Goal: Transaction & Acquisition: Purchase product/service

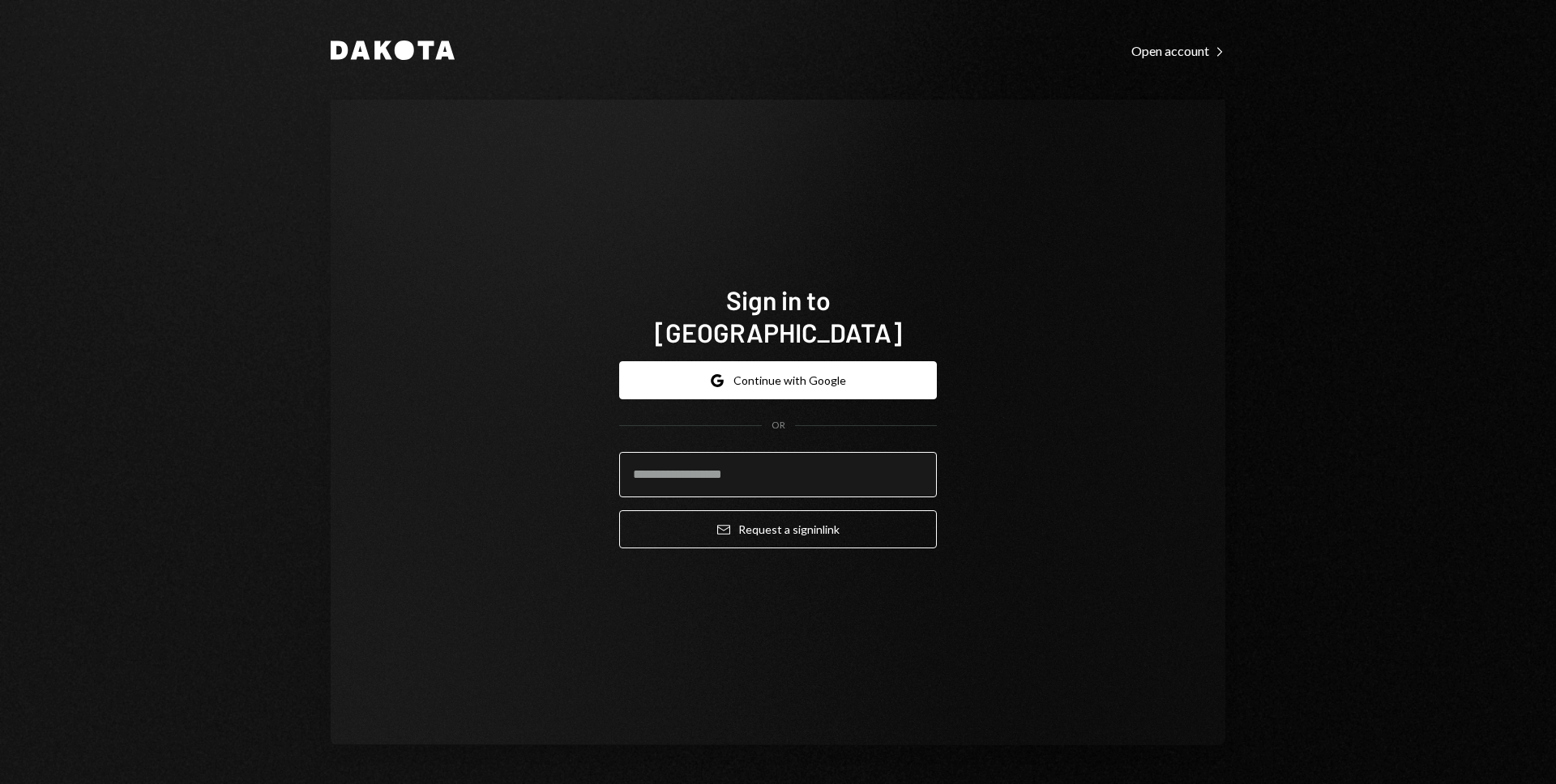
click at [710, 462] on input "email" at bounding box center [777, 474] width 318 height 45
click at [0, 783] on com-1password-button at bounding box center [0, 784] width 0 height 0
type input "**********"
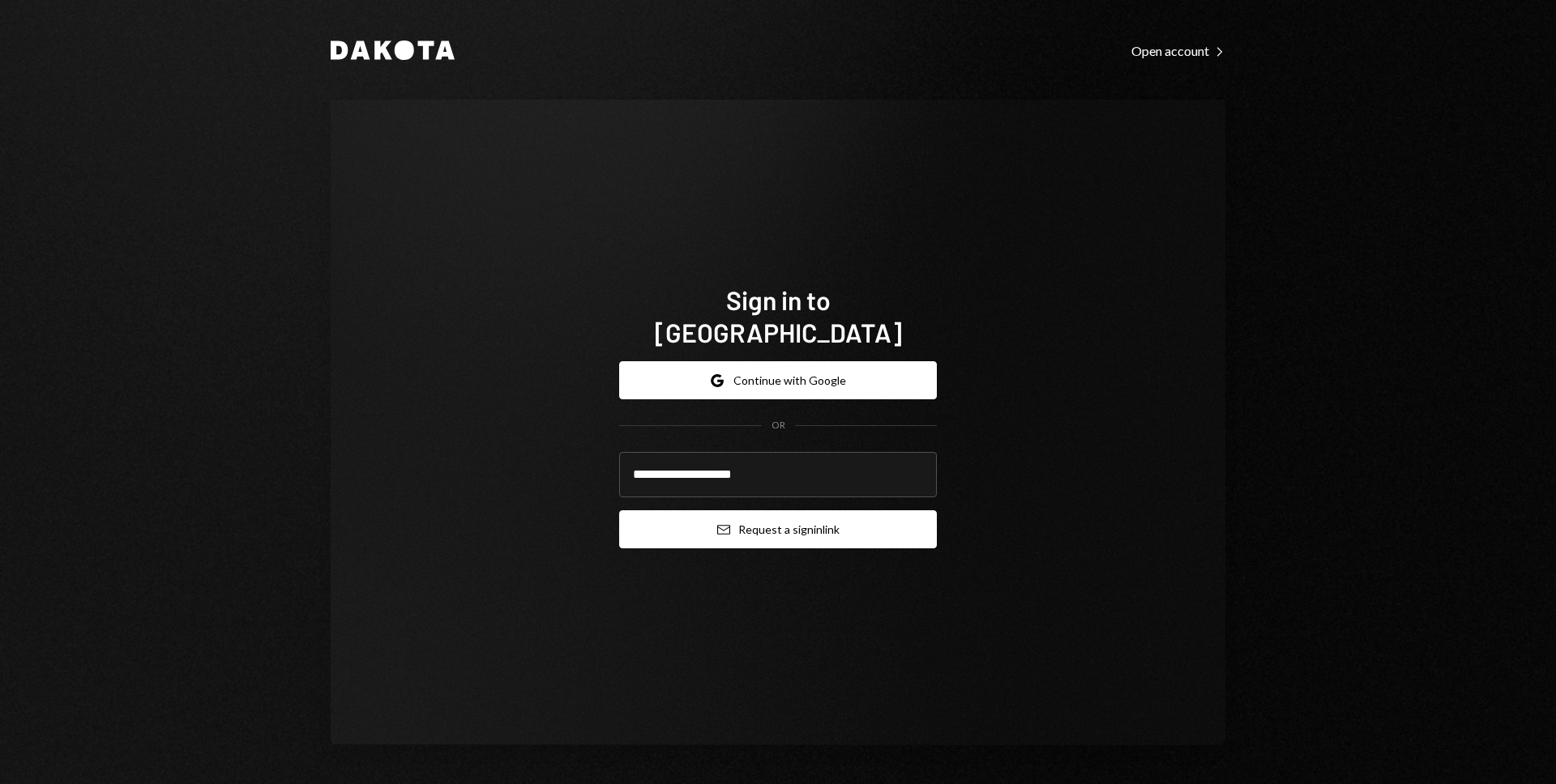
click at [788, 510] on button "Email Request a sign in link" at bounding box center [777, 529] width 318 height 38
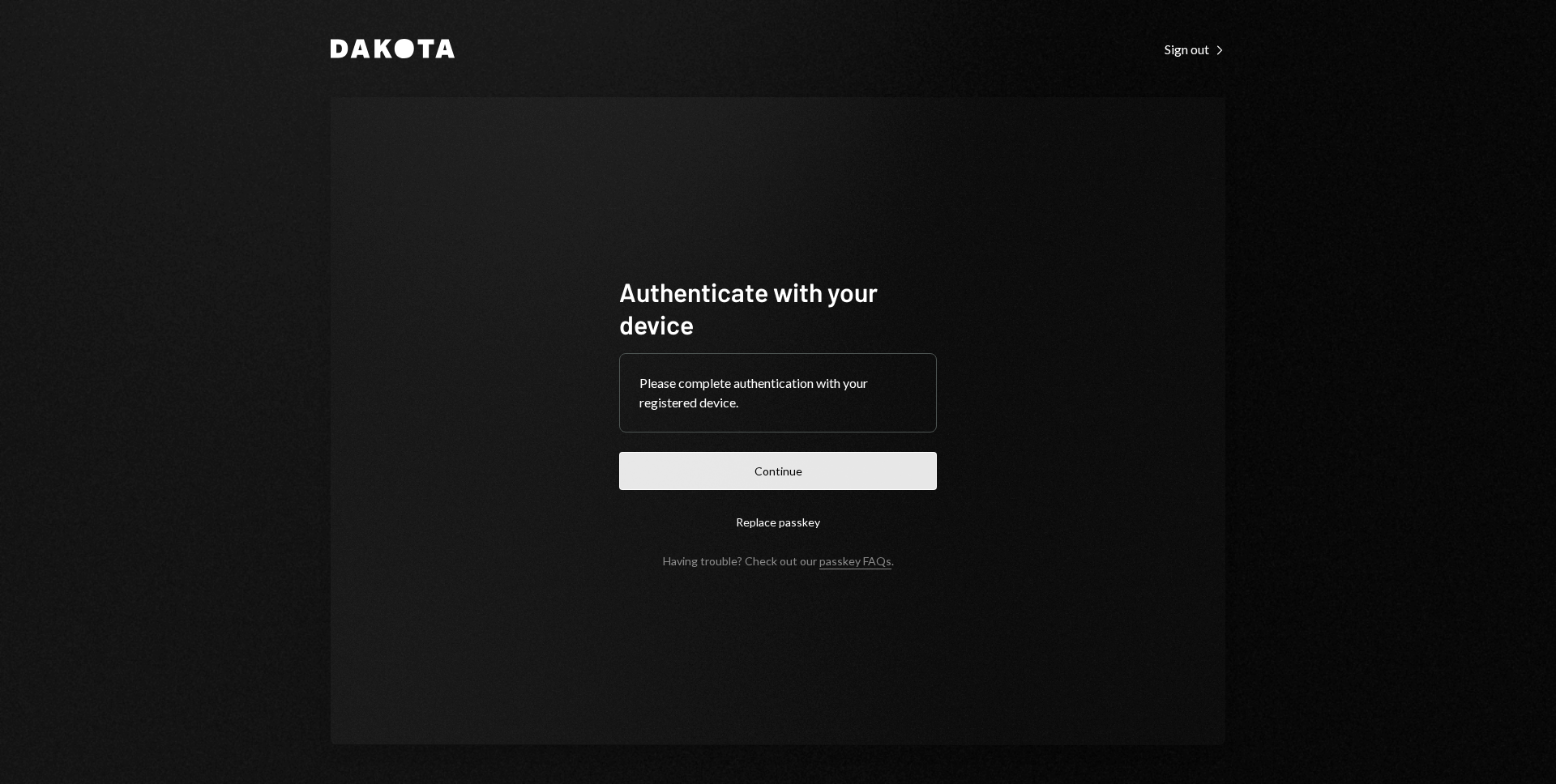
click at [843, 474] on button "Continue" at bounding box center [777, 470] width 318 height 38
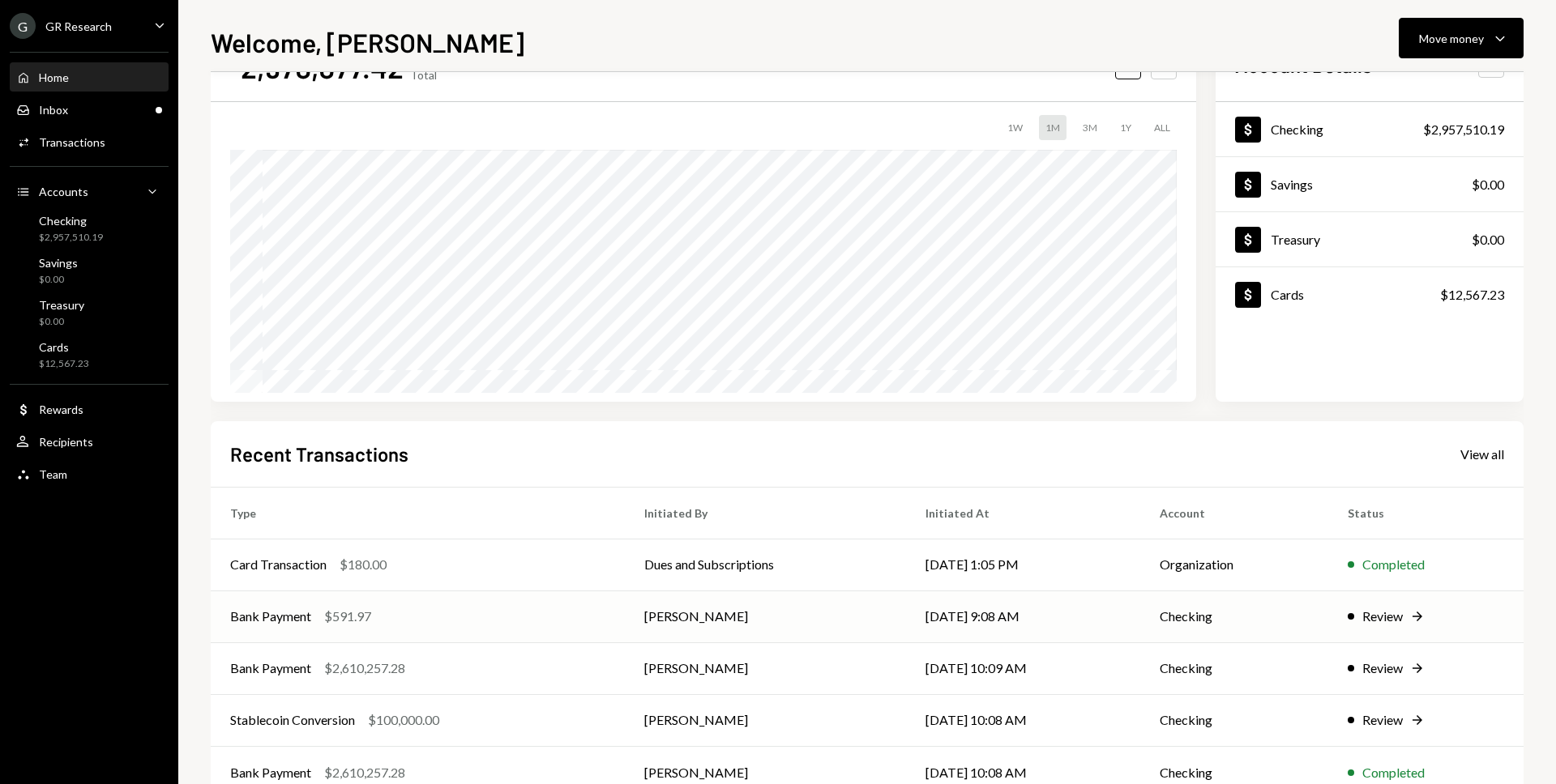
scroll to position [115, 0]
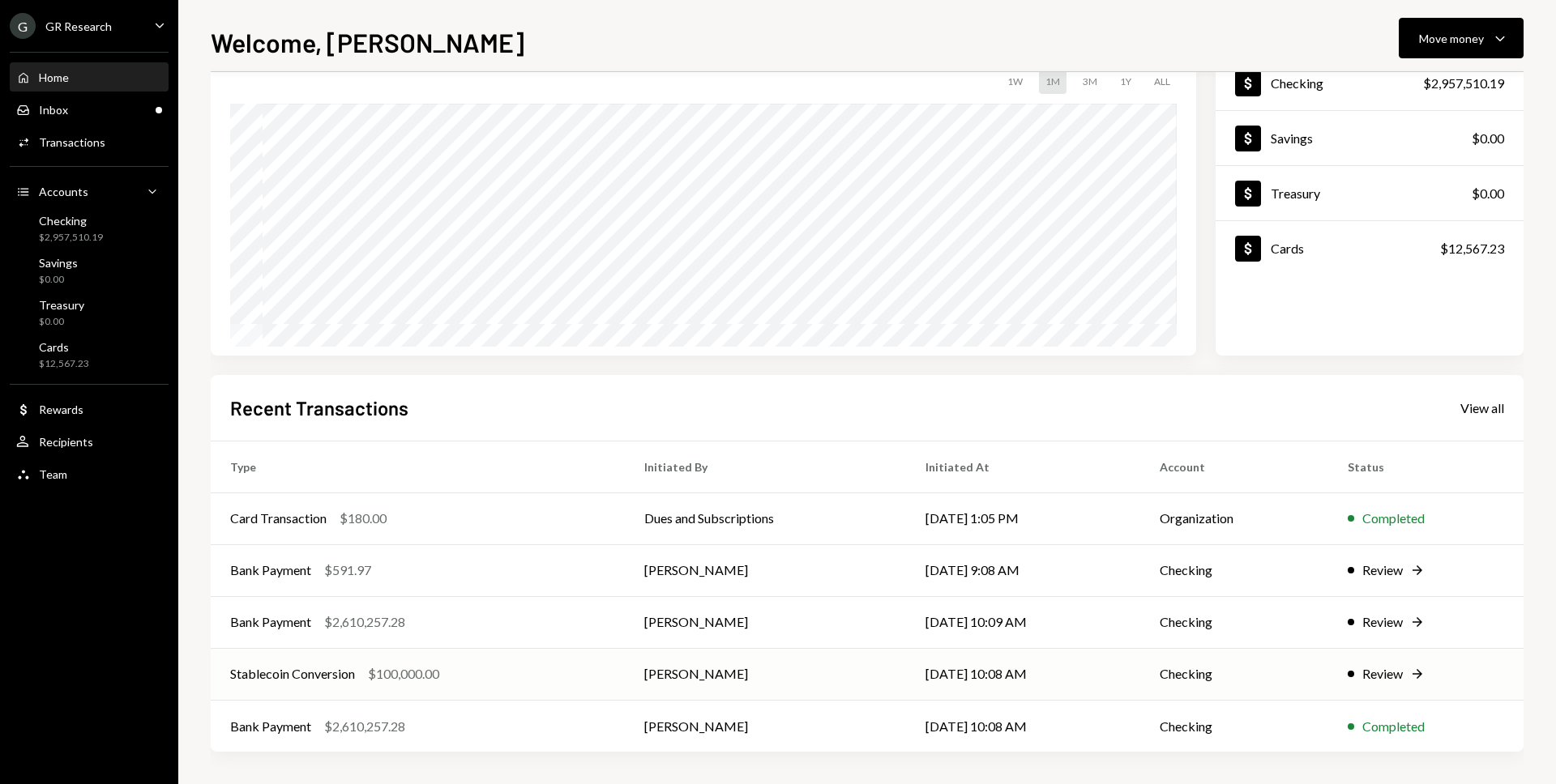
click at [414, 677] on div "$100,000.00" at bounding box center [403, 673] width 71 height 19
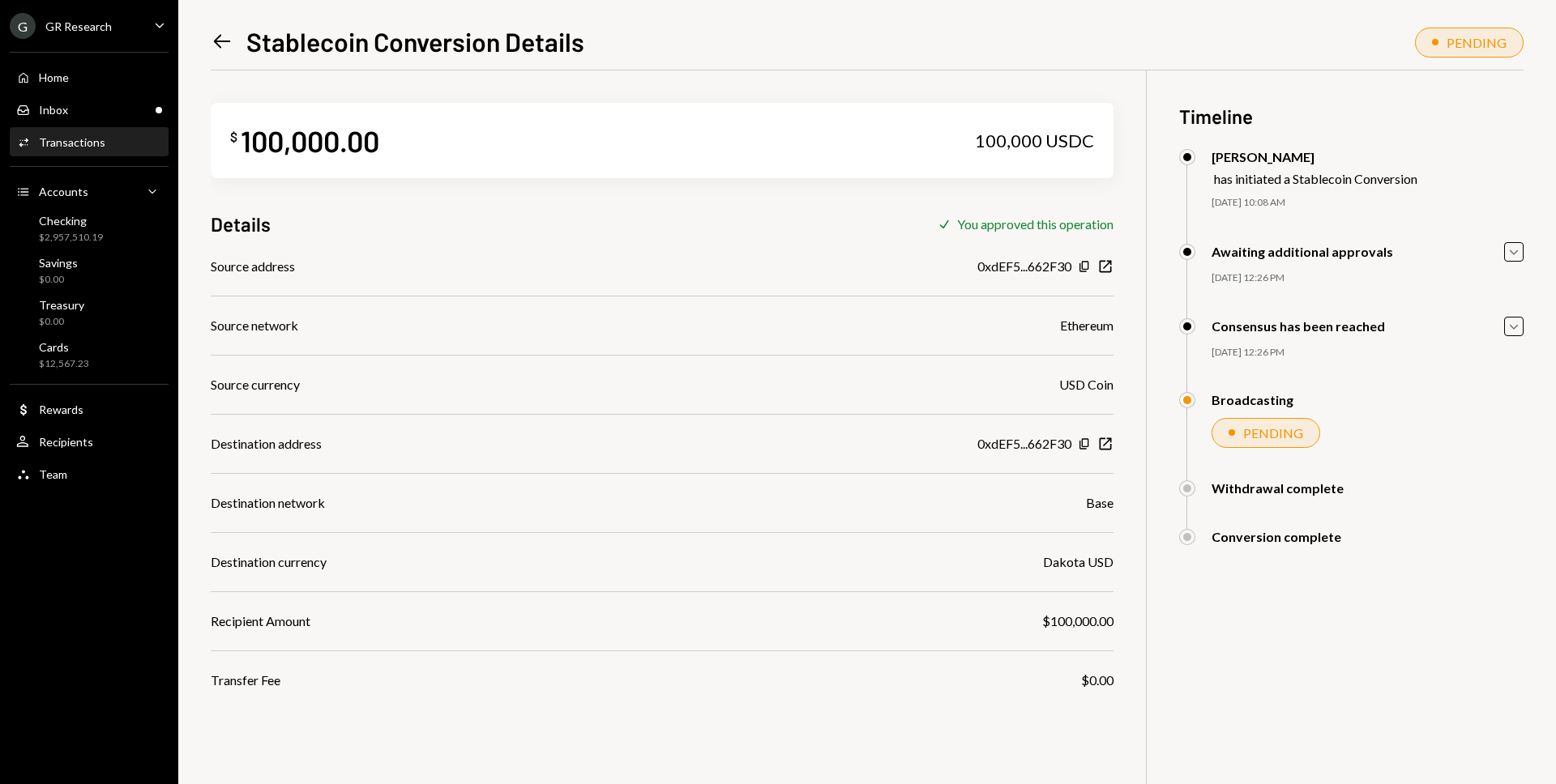
click at [995, 139] on div "100,000 USDC" at bounding box center [1033, 141] width 119 height 23
copy div "100,000"
click at [209, 29] on div "Left Arrow Stablecoin Conversion Details PENDING $ 100,000.00 100,000 USDC Deta…" at bounding box center [866, 392] width 1377 height 784
click at [217, 36] on icon "Left Arrow" at bounding box center [222, 41] width 23 height 23
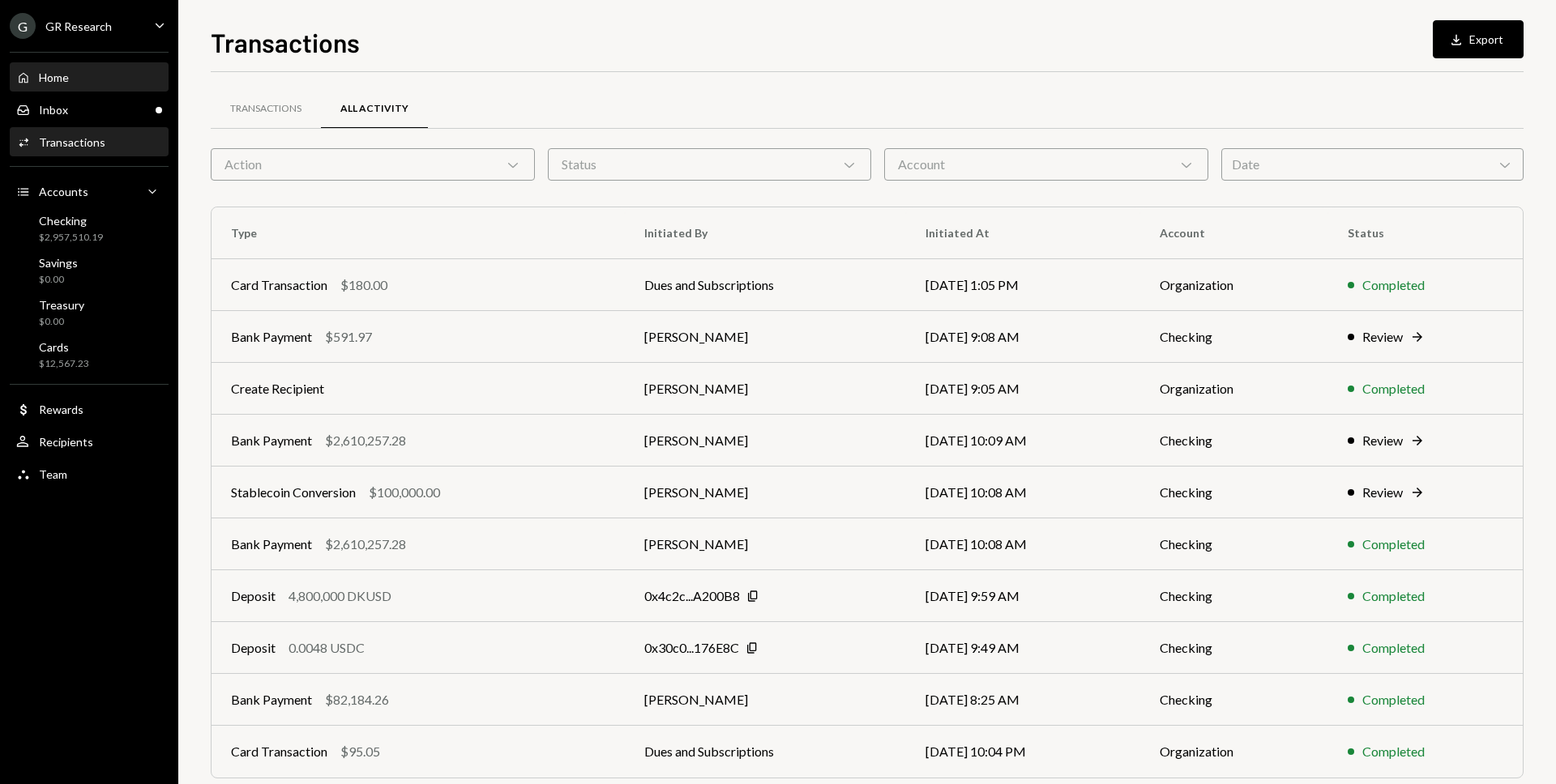
click at [57, 76] on div "Home" at bounding box center [53, 76] width 30 height 14
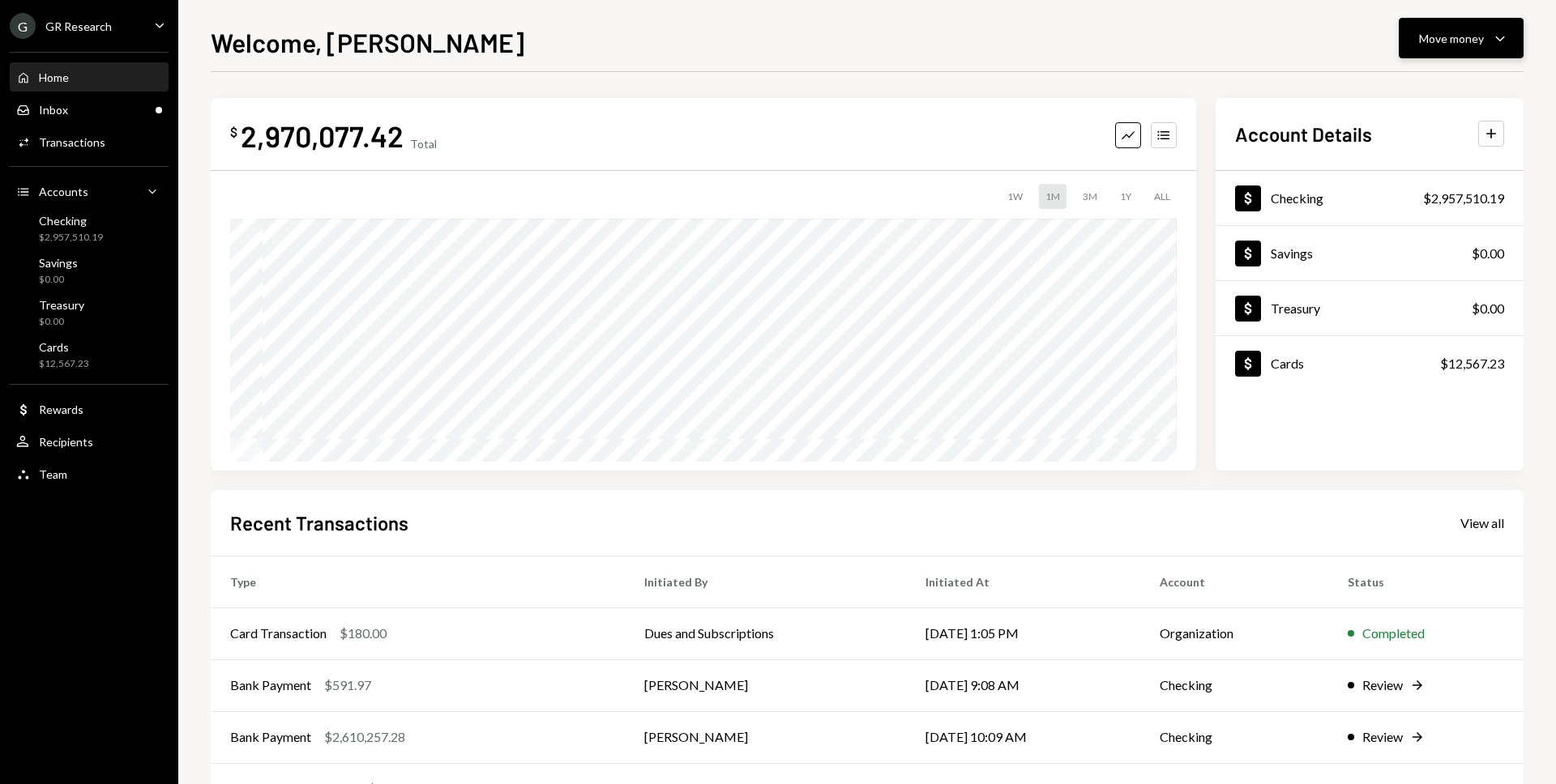
click at [1451, 43] on div "Move money" at bounding box center [1451, 39] width 65 height 17
click at [1413, 119] on div "Transfer" at bounding box center [1447, 123] width 118 height 17
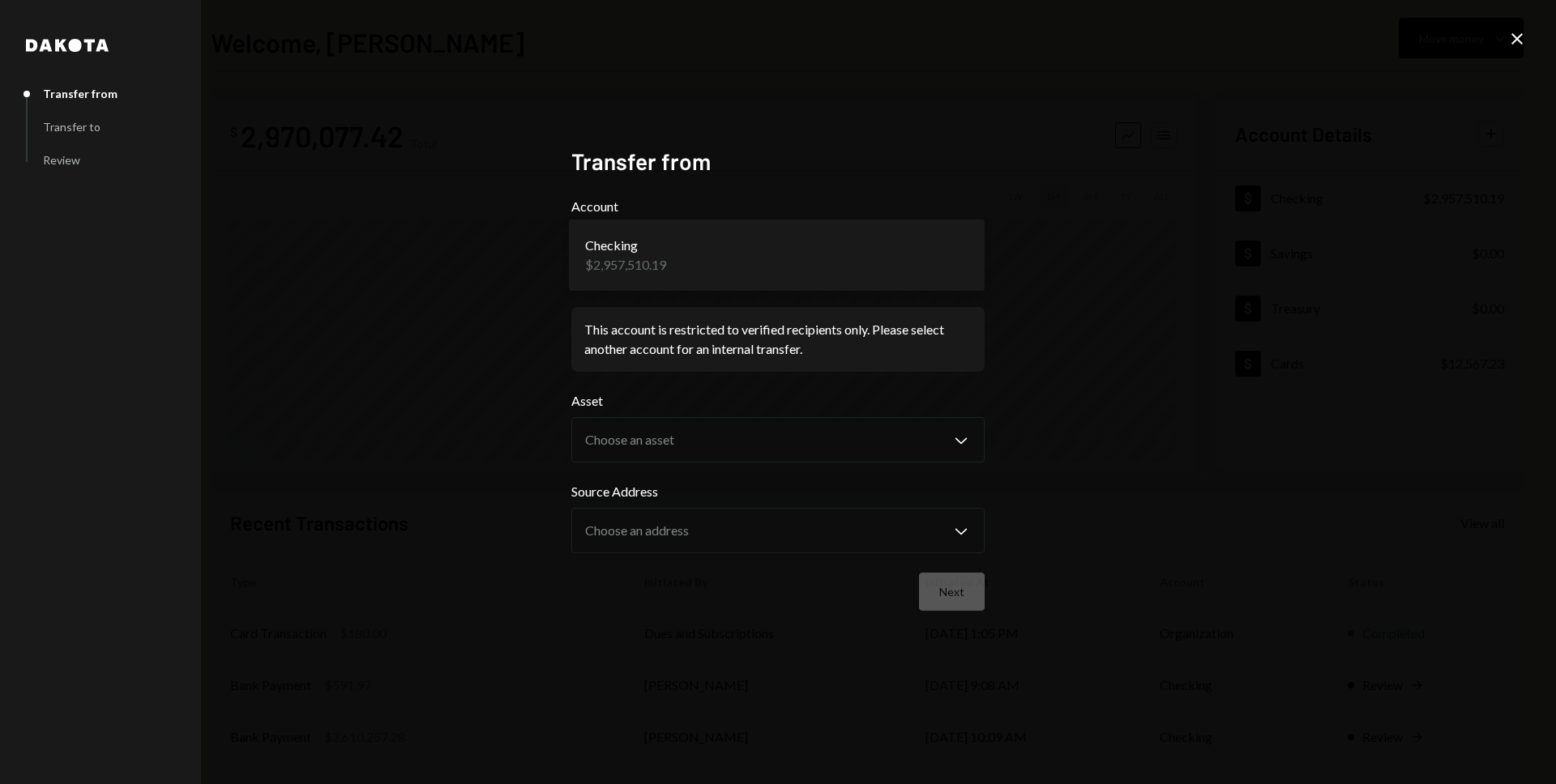
click at [739, 260] on body "G GR Research Caret Down Home Home Inbox Inbox Activities Transactions Accounts…" at bounding box center [778, 392] width 1556 height 784
click at [1208, 217] on div "**********" at bounding box center [778, 392] width 1556 height 784
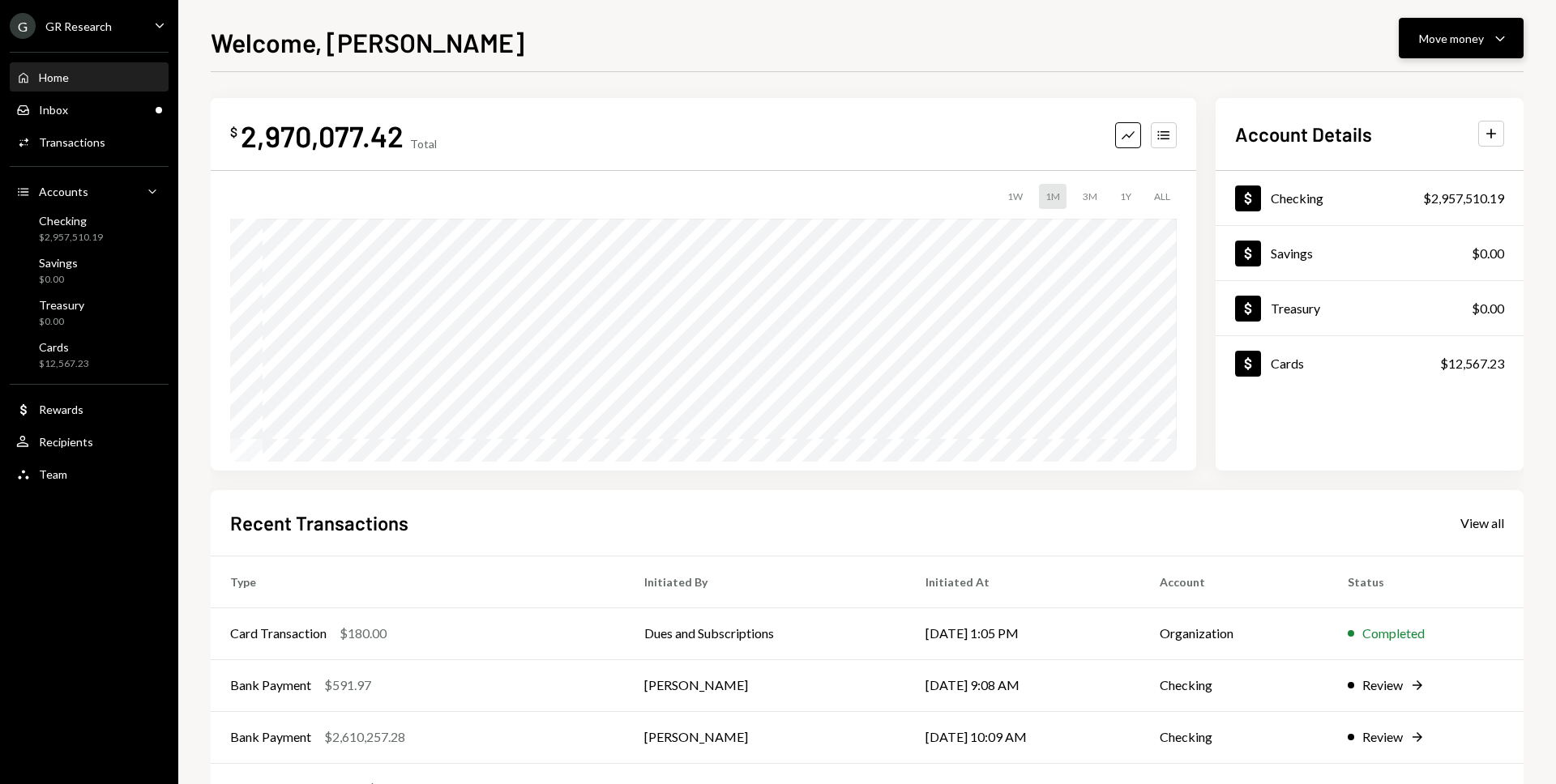
click at [1455, 52] on button "Move money Caret Down" at bounding box center [1460, 38] width 124 height 41
click at [1420, 217] on div "Swap stablecoins" at bounding box center [1447, 210] width 118 height 17
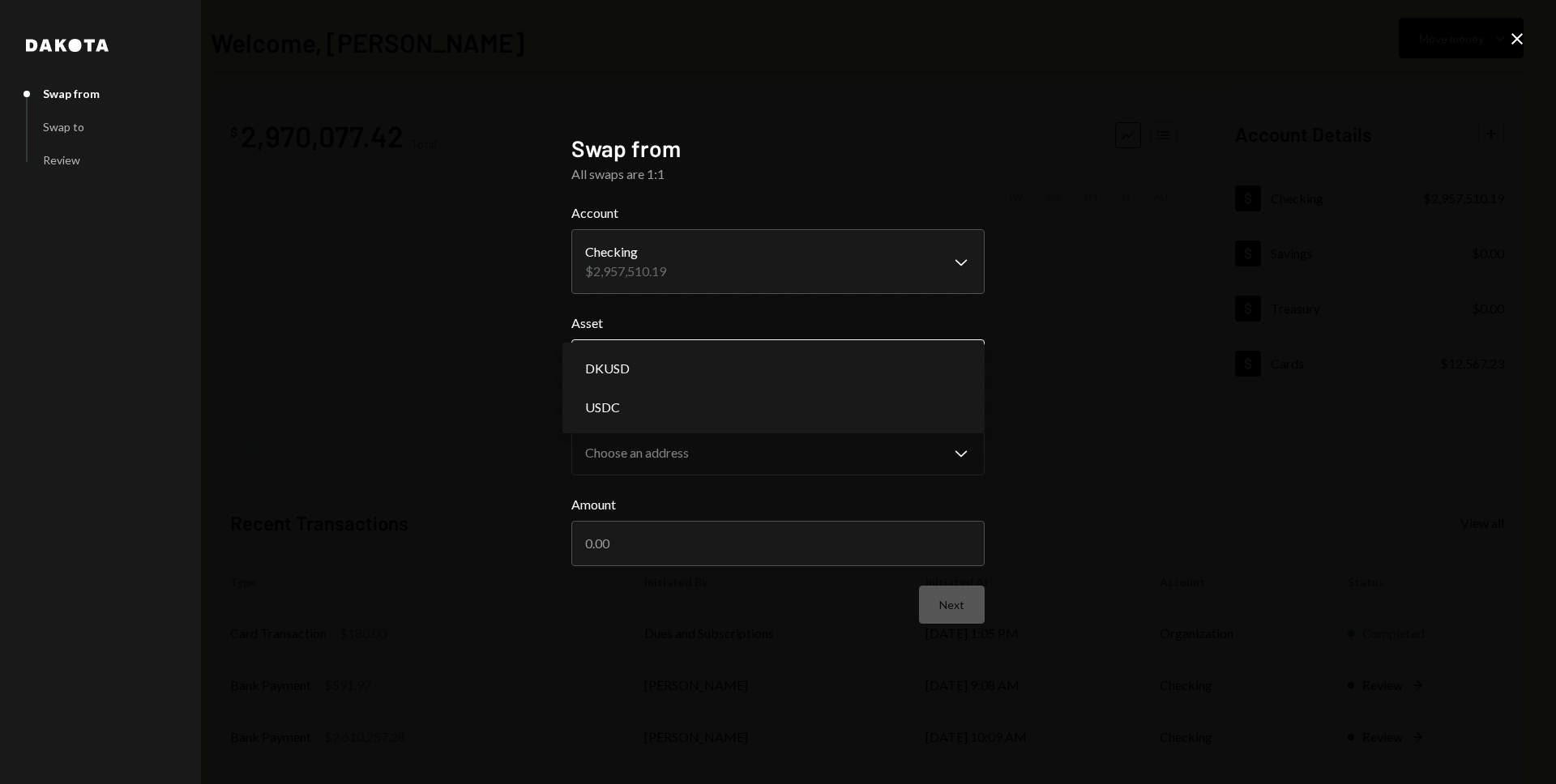
click at [727, 369] on body "G GR Research Caret Down Home Home Inbox Inbox Activities Transactions Accounts…" at bounding box center [778, 392] width 1556 height 784
select select "****"
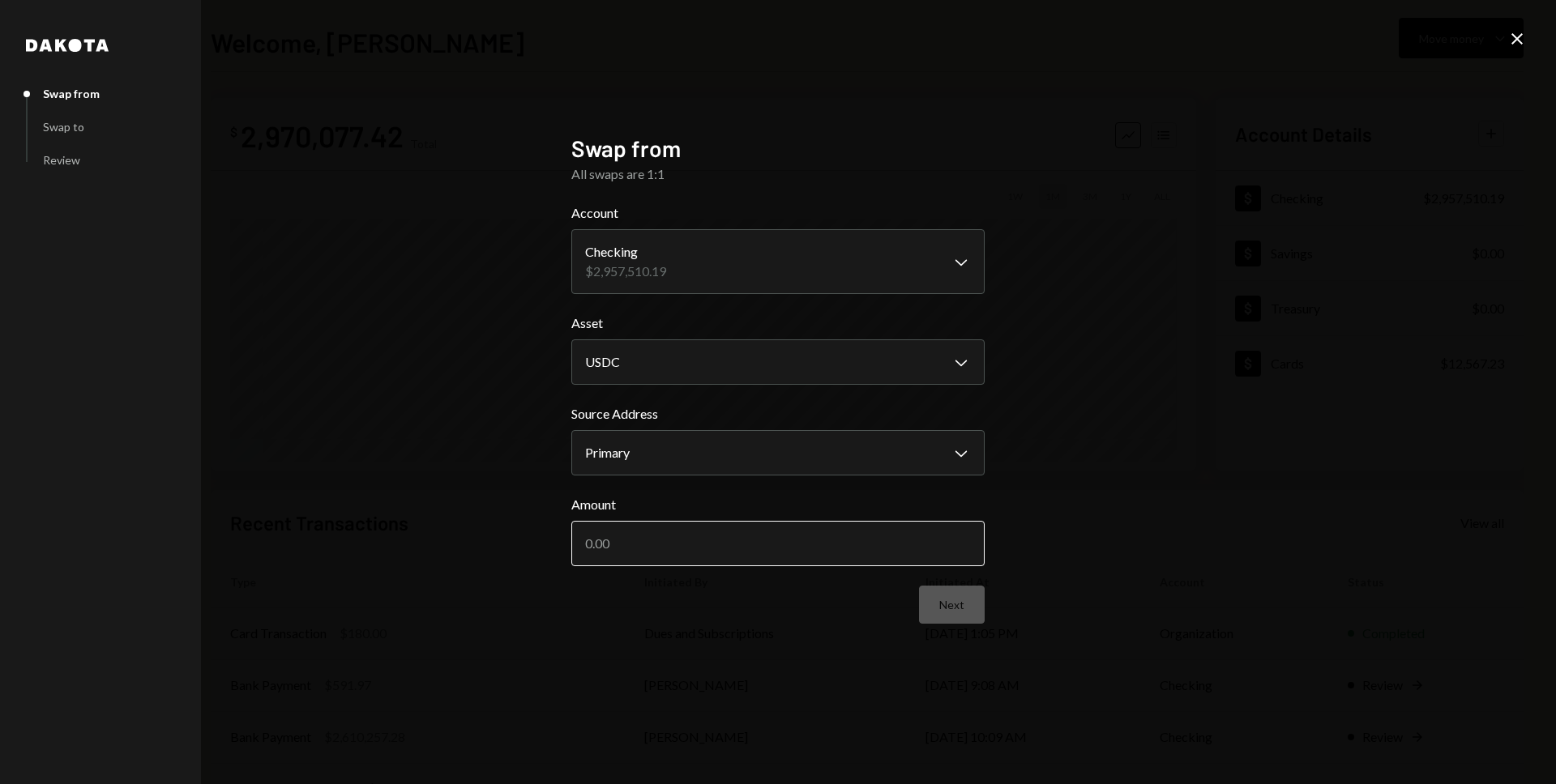
click at [671, 552] on input "Amount" at bounding box center [778, 543] width 413 height 45
click at [781, 271] on body "G GR Research Caret Down Home Home Inbox Inbox Activities Transactions Accounts…" at bounding box center [778, 392] width 1556 height 784
click at [755, 544] on input "Amount" at bounding box center [778, 543] width 413 height 45
click at [755, 545] on input "Amount" at bounding box center [778, 543] width 413 height 45
click at [755, 547] on input "100000" at bounding box center [778, 543] width 413 height 45
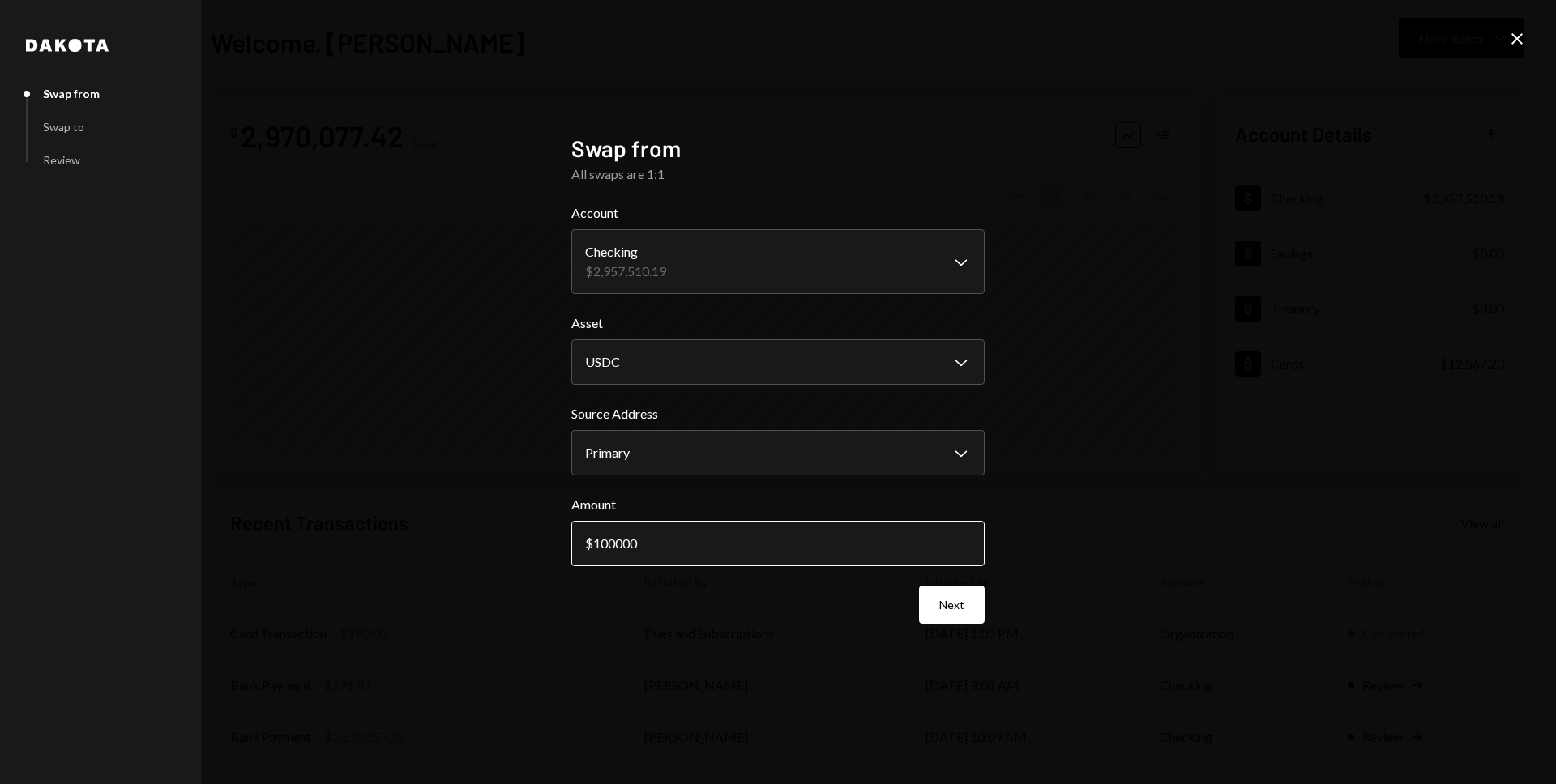
click at [755, 544] on input "100000" at bounding box center [778, 543] width 413 height 45
click at [602, 544] on input "100000" at bounding box center [778, 543] width 413 height 45
type input "200000"
click at [984, 609] on button "Next" at bounding box center [951, 603] width 65 height 38
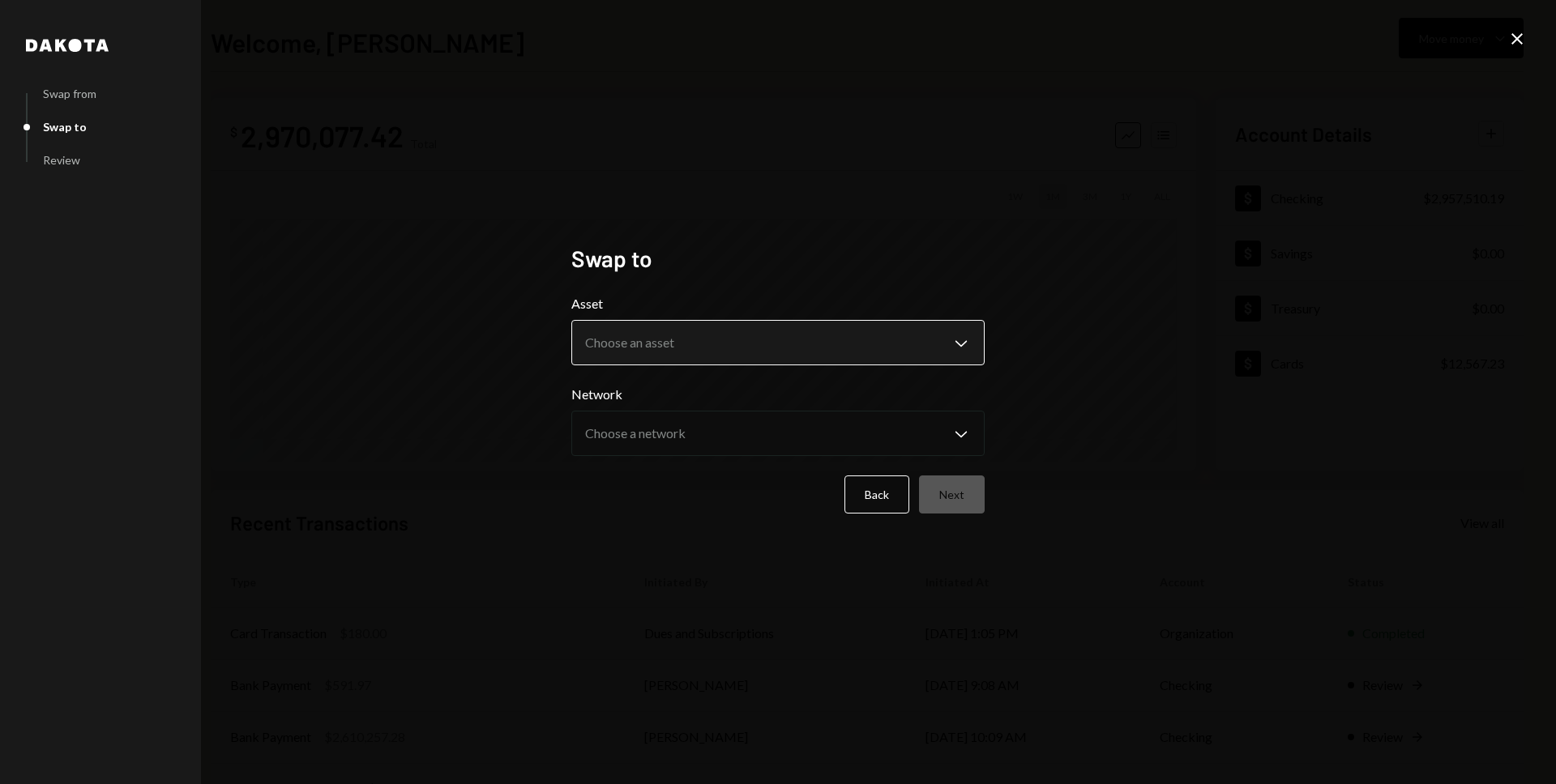
click at [791, 335] on body "G GR Research Caret Down Home Home Inbox Inbox Activities Transactions Accounts…" at bounding box center [778, 392] width 1556 height 784
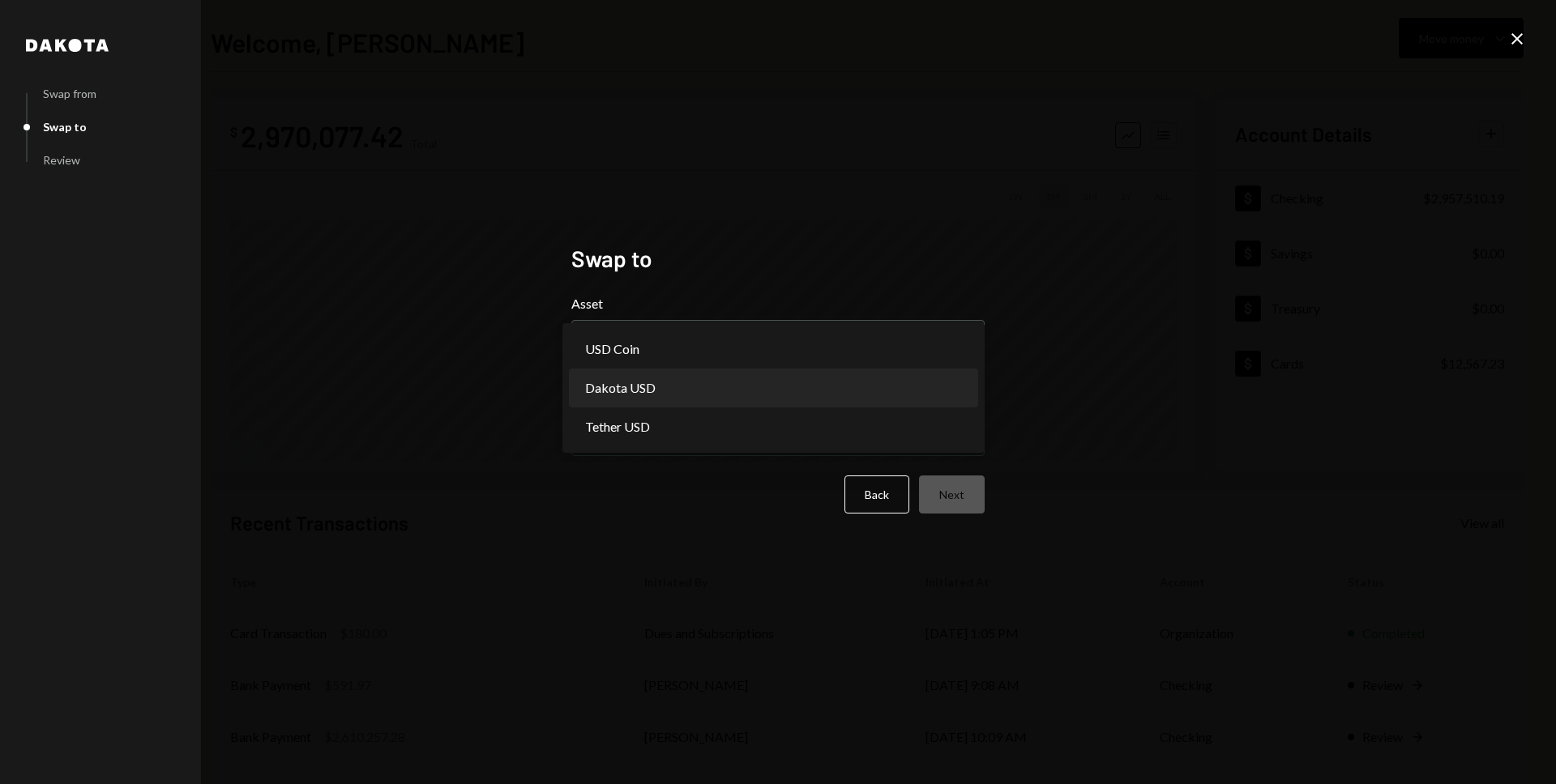
select select "*****"
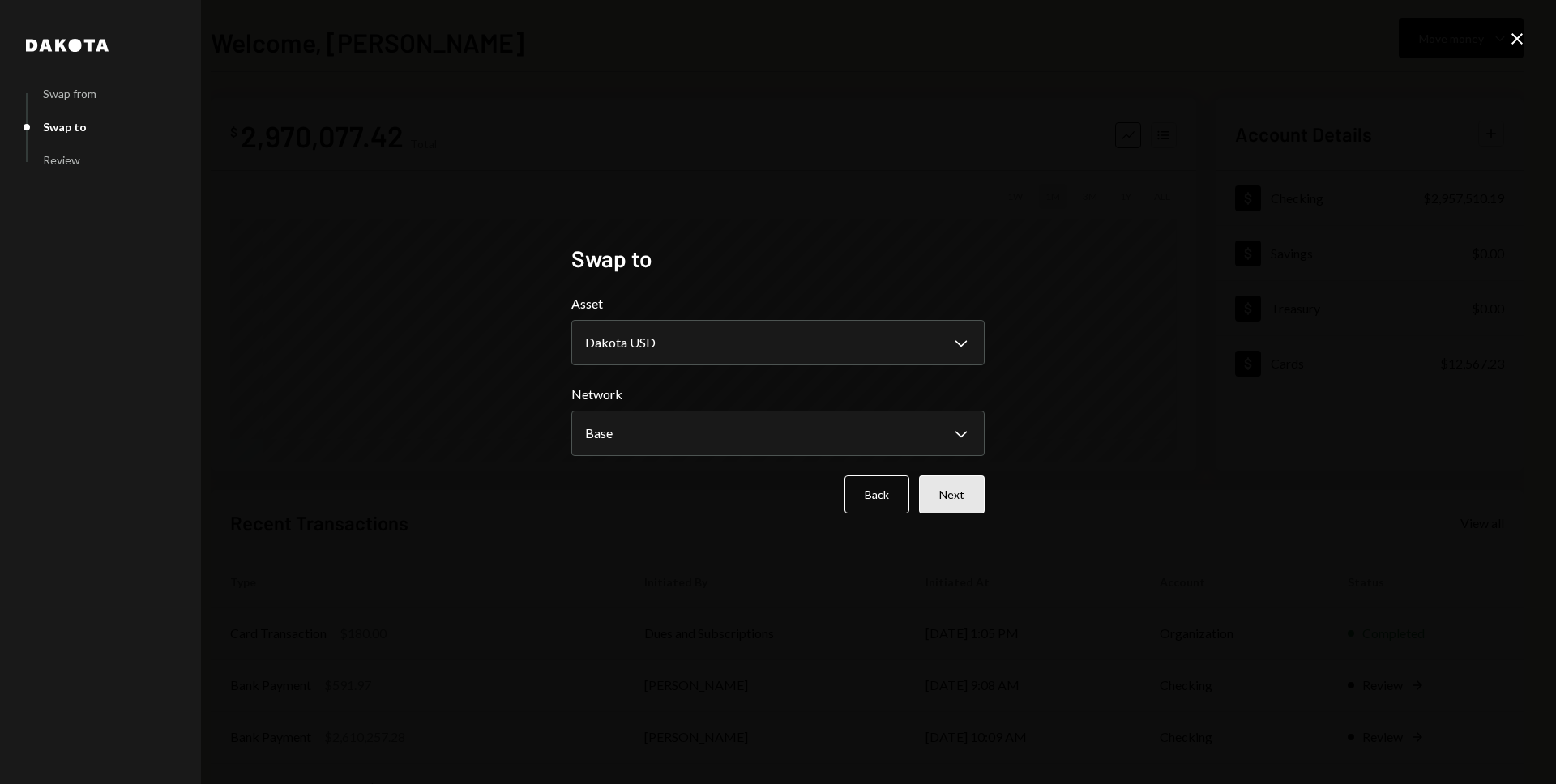
click at [955, 495] on button "Next" at bounding box center [951, 494] width 65 height 38
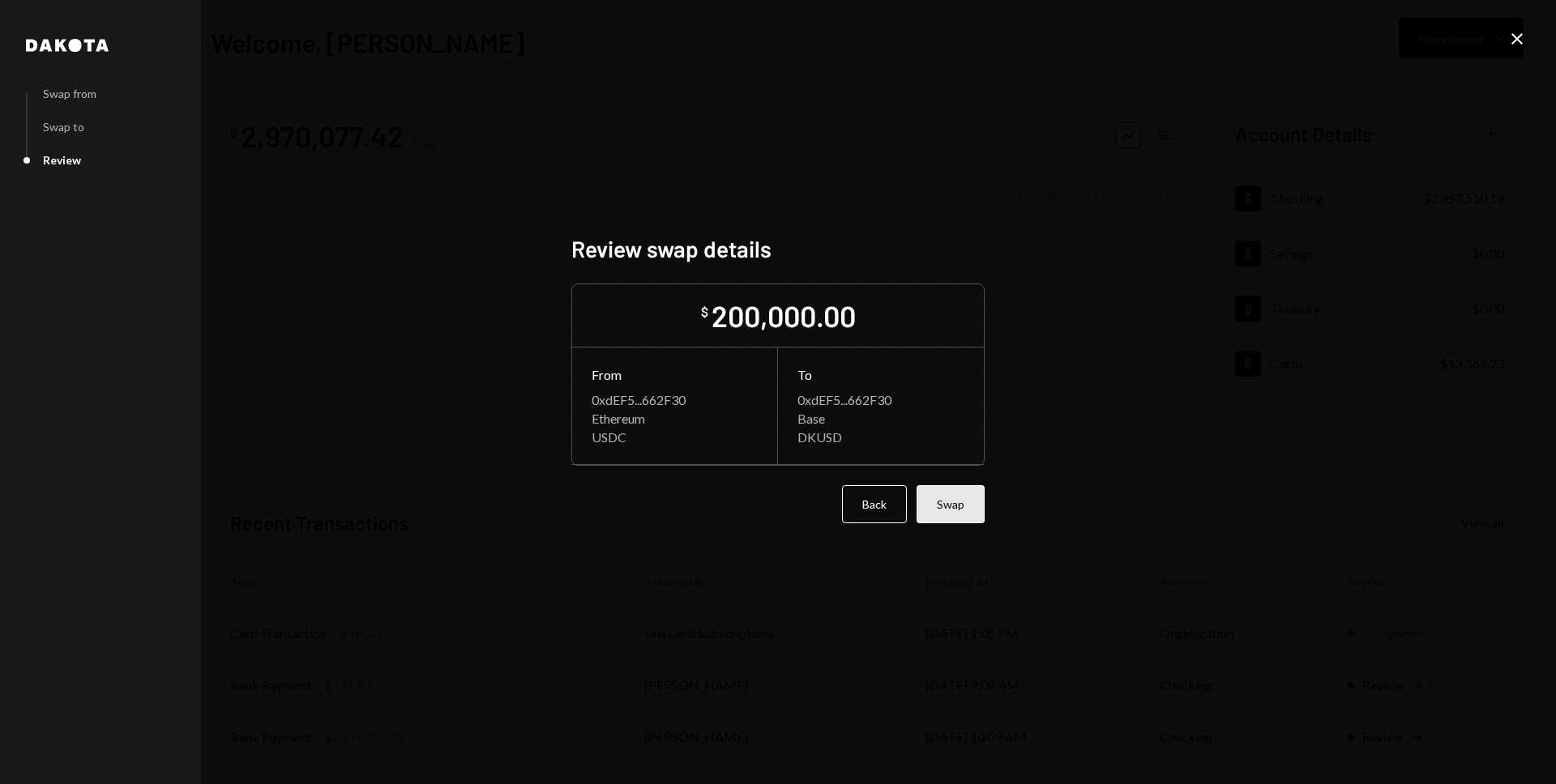
click at [951, 496] on button "Swap" at bounding box center [950, 503] width 68 height 38
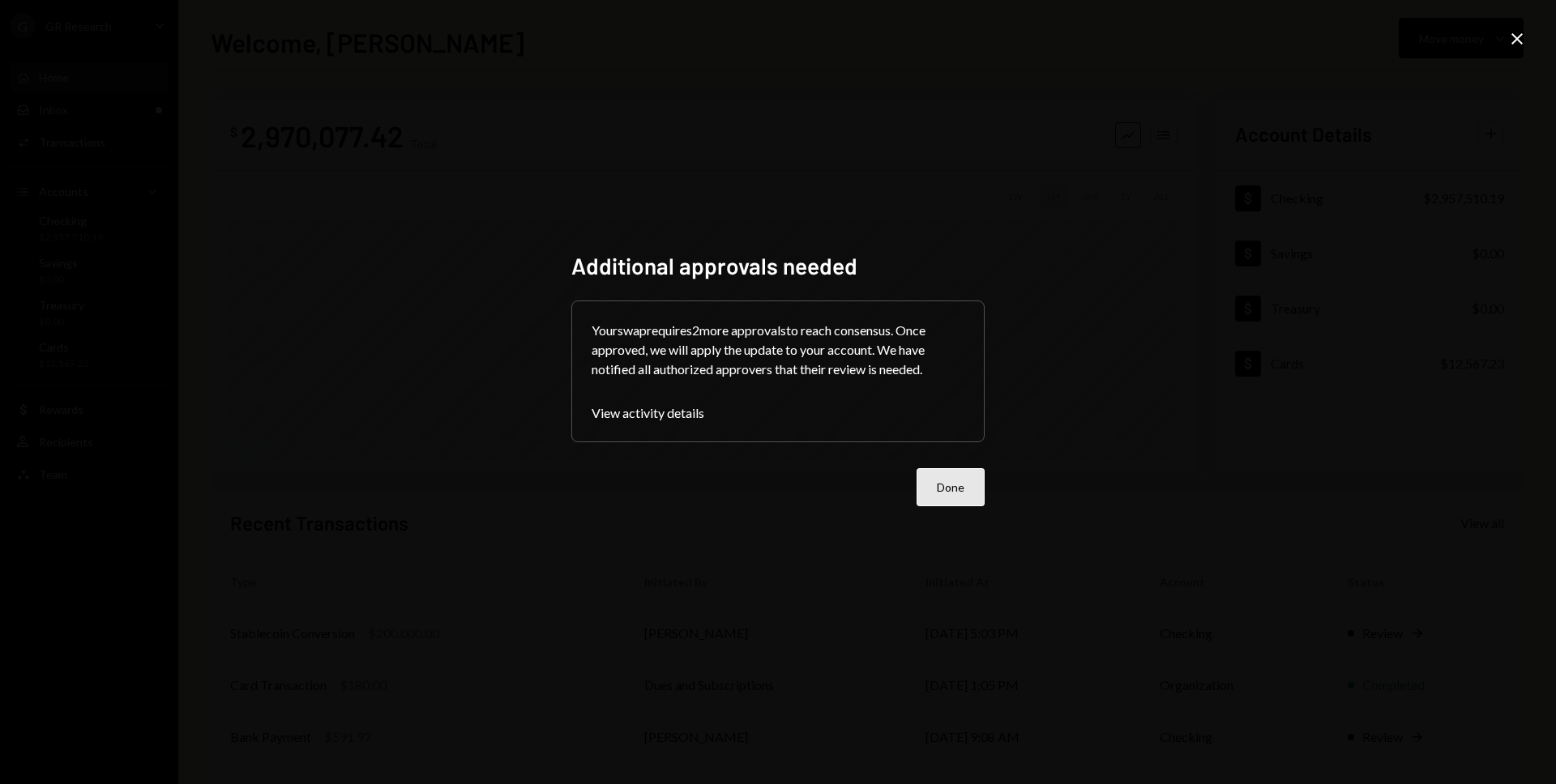
click at [930, 486] on button "Done" at bounding box center [950, 486] width 68 height 38
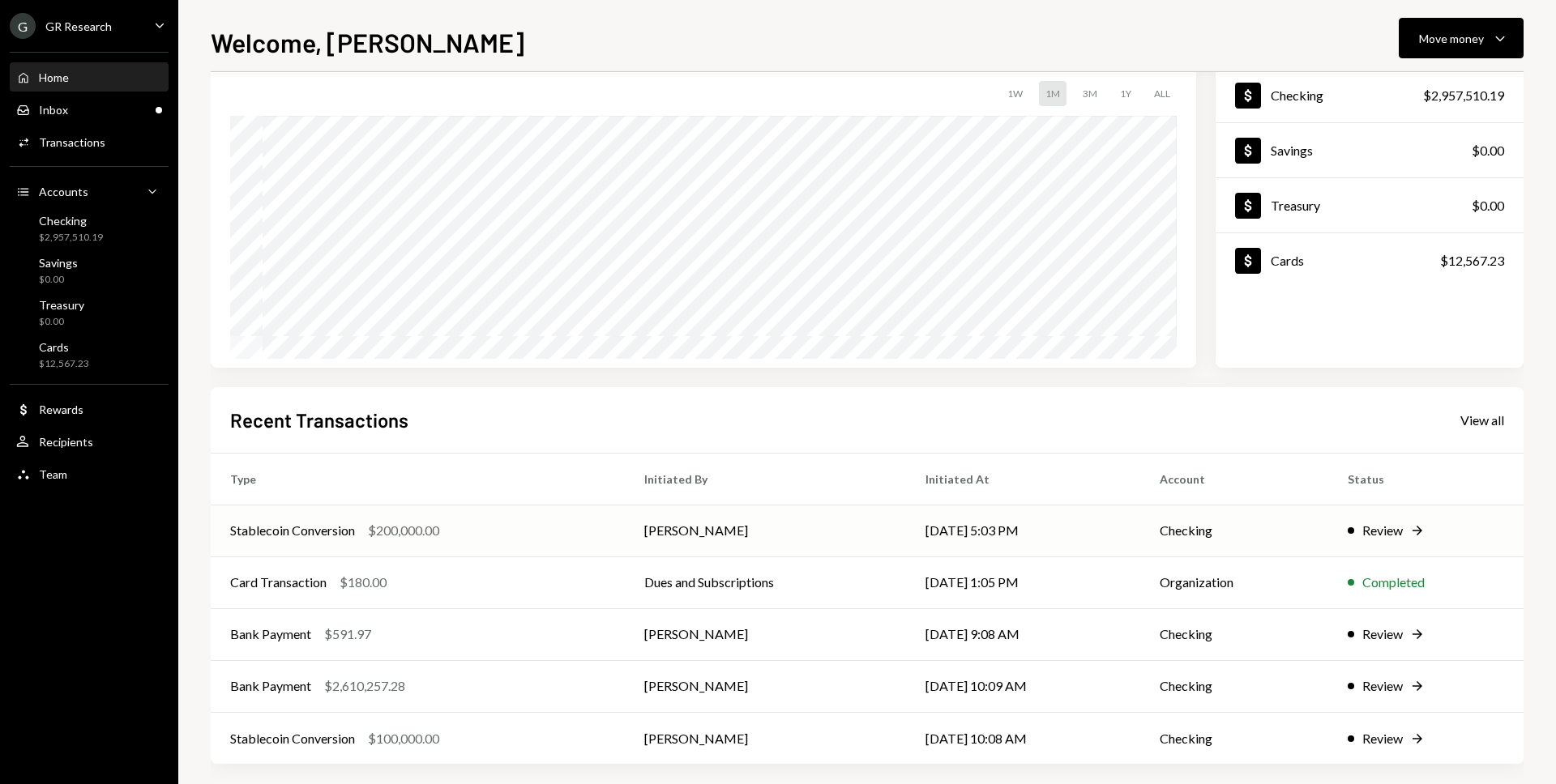
scroll to position [115, 0]
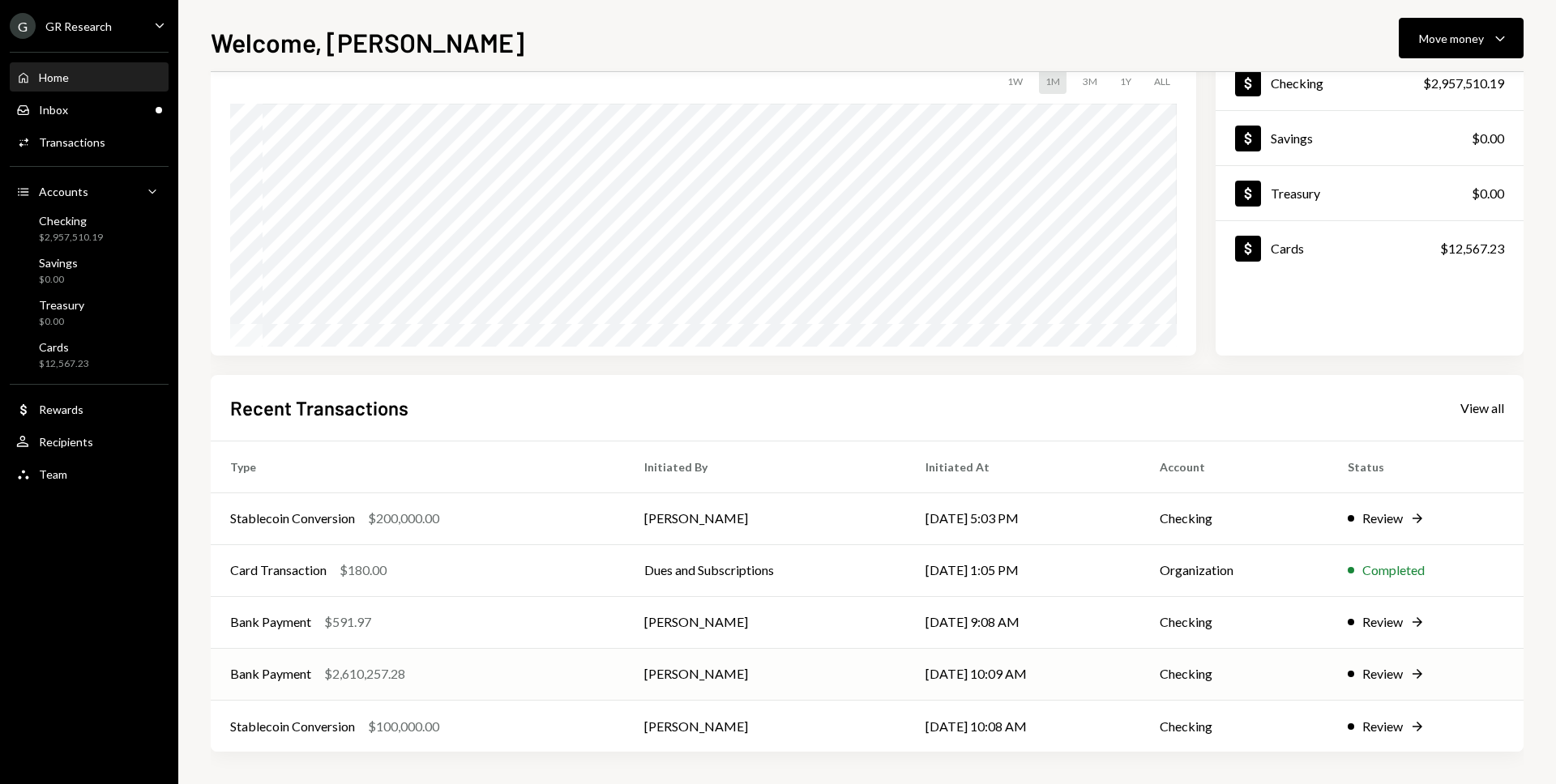
click at [352, 678] on div "$2,610,257.28" at bounding box center [365, 673] width 81 height 19
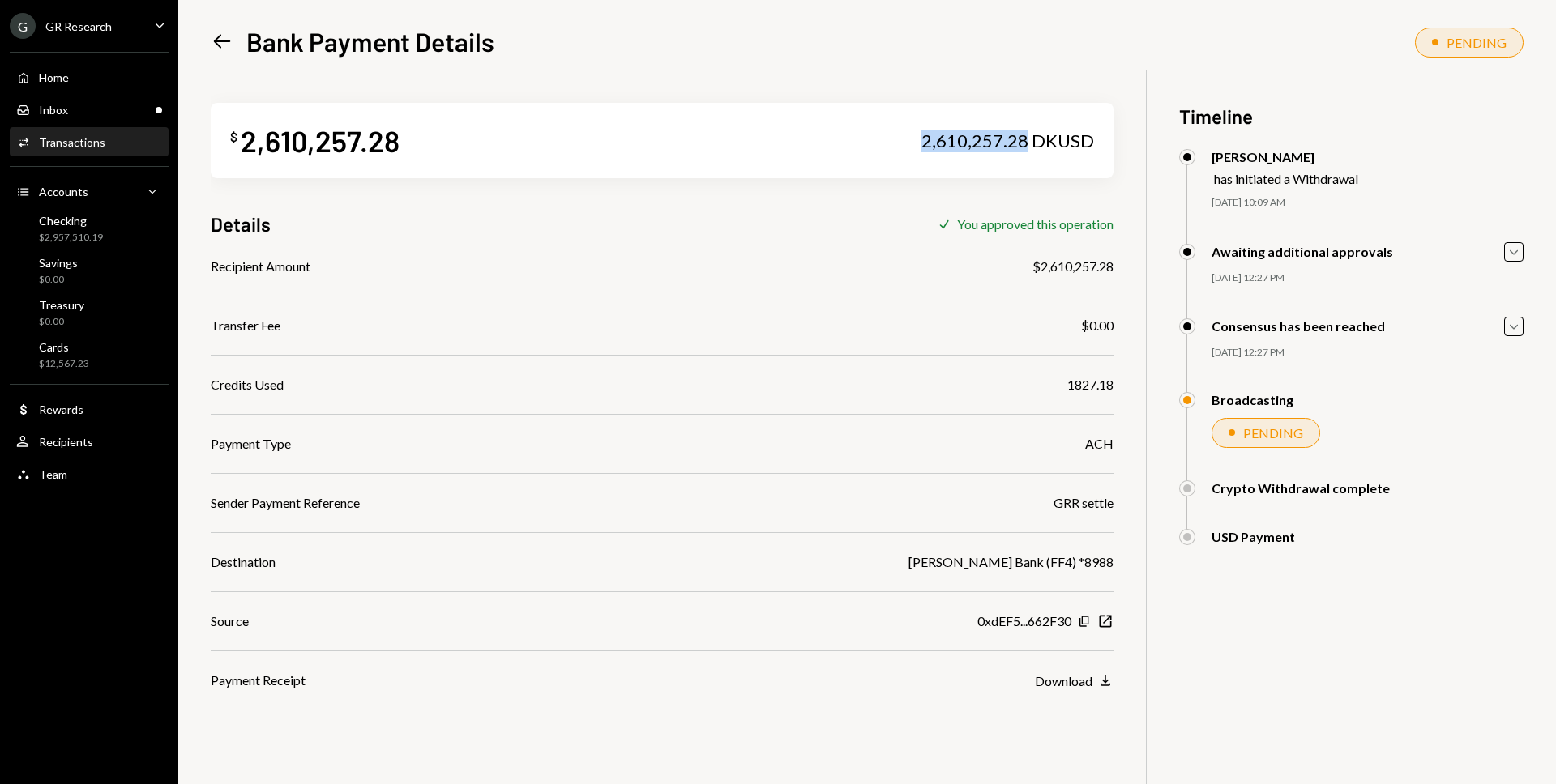
drag, startPoint x: 926, startPoint y: 141, endPoint x: 1029, endPoint y: 137, distance: 103.1
click at [1029, 137] on div "2,610,257.28 DKUSD" at bounding box center [1007, 141] width 172 height 23
copy div "2,610,257.28"
click at [216, 43] on icon at bounding box center [222, 41] width 17 height 14
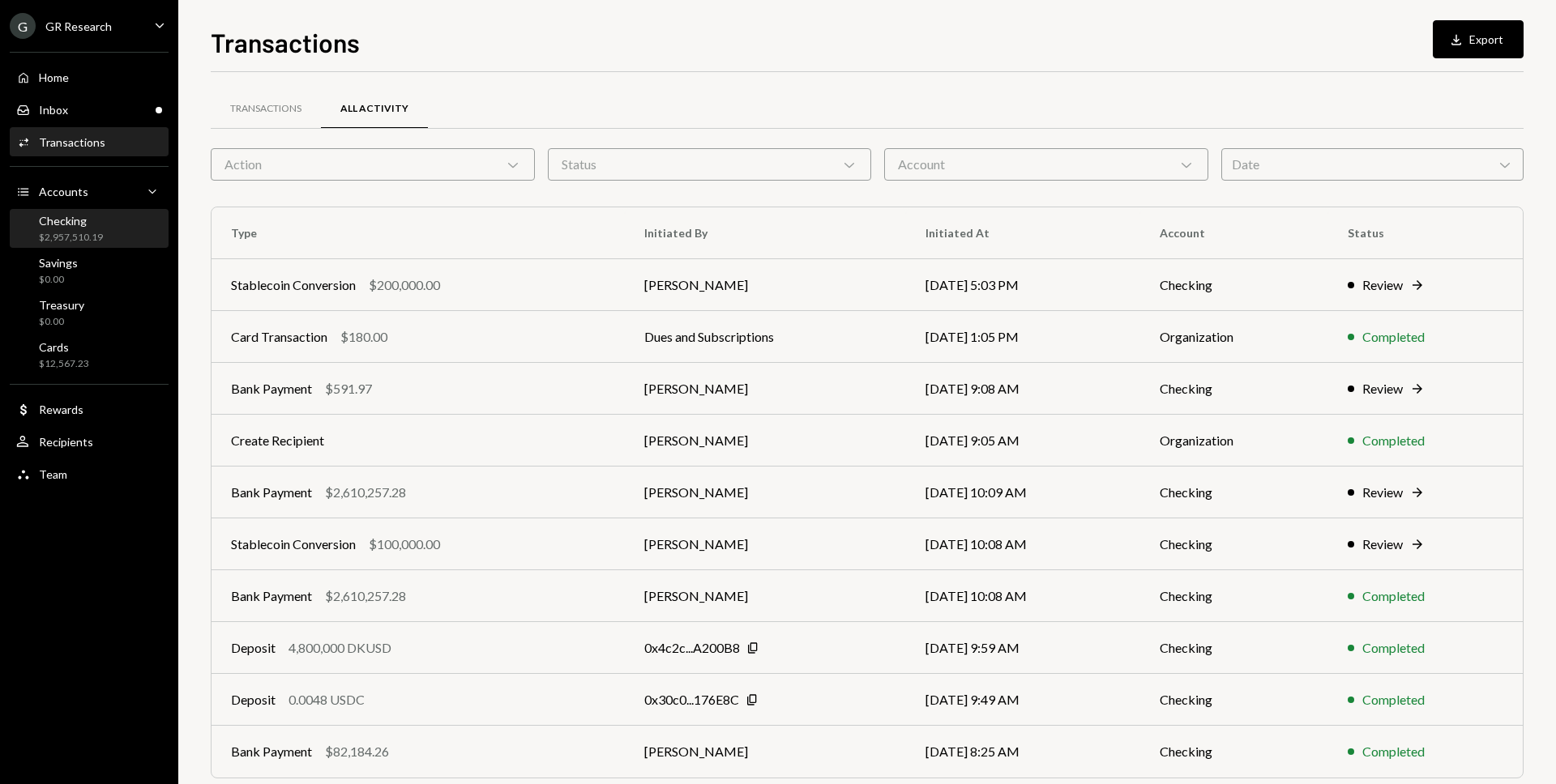
click at [74, 232] on div "$2,957,510.19" at bounding box center [70, 237] width 64 height 14
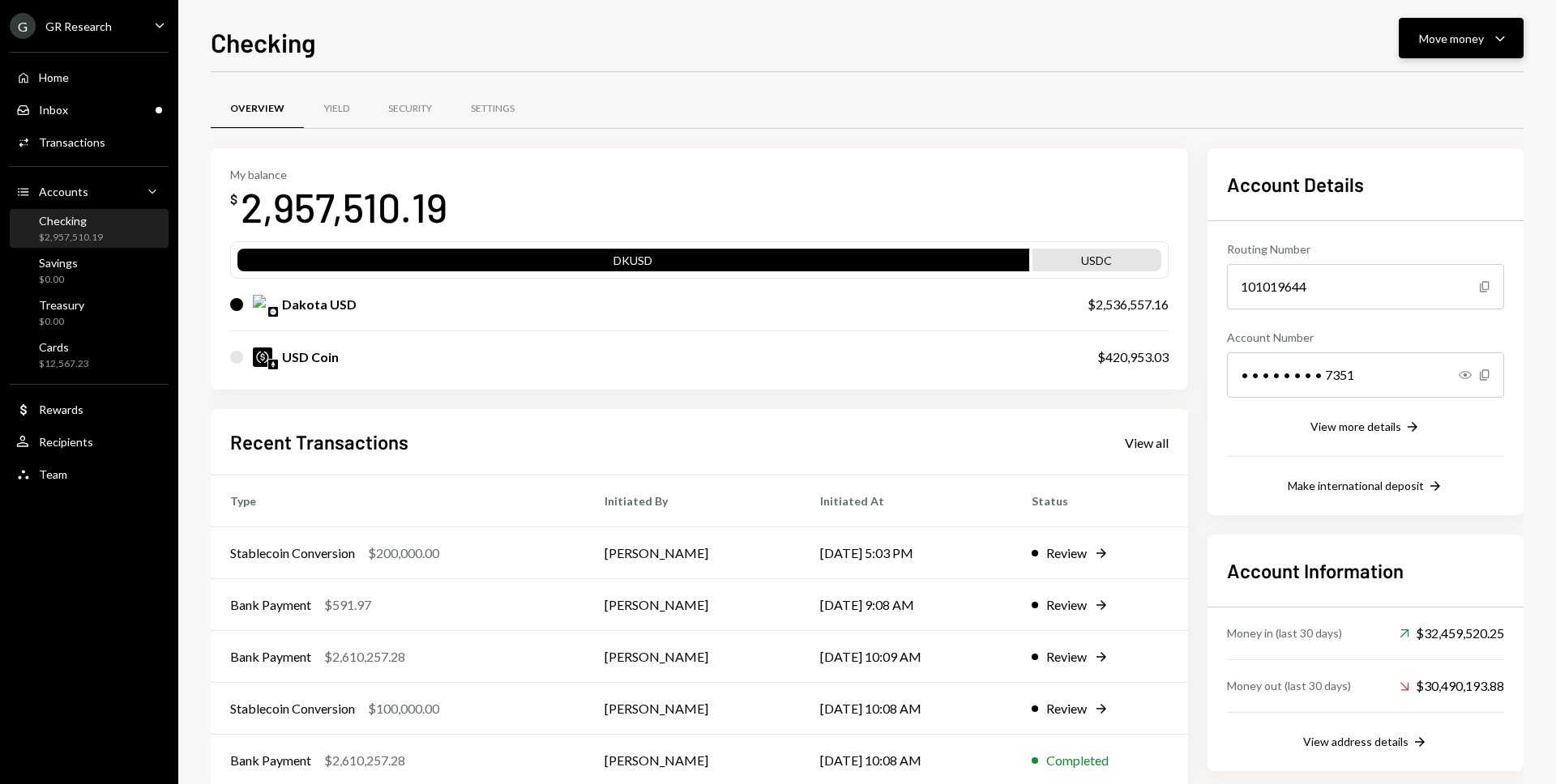
click at [1464, 43] on div "Move money" at bounding box center [1451, 39] width 65 height 17
click at [1455, 81] on div "Send" at bounding box center [1447, 87] width 118 height 17
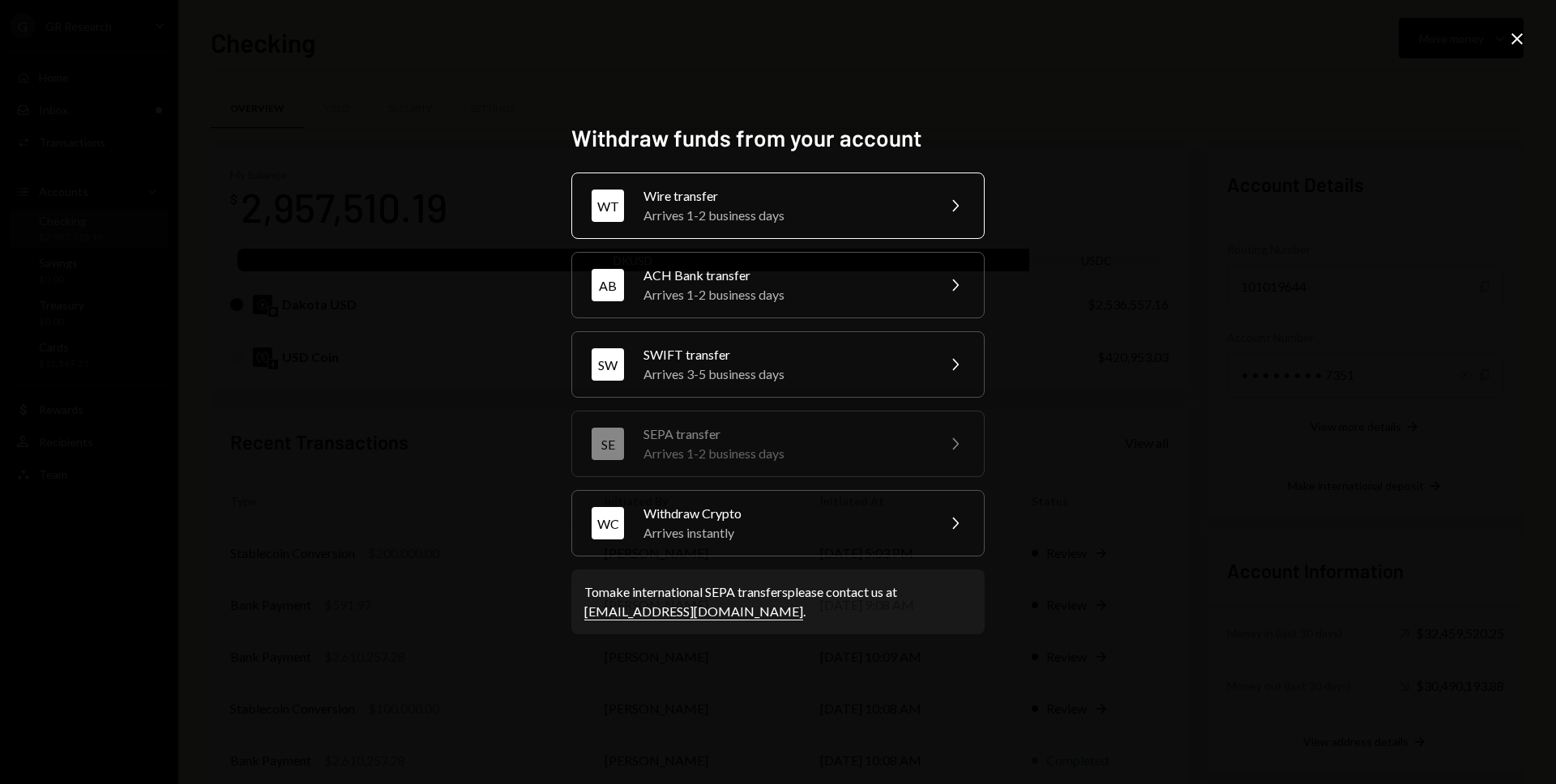
click at [905, 208] on div "Arrives 1-2 business days" at bounding box center [784, 215] width 282 height 19
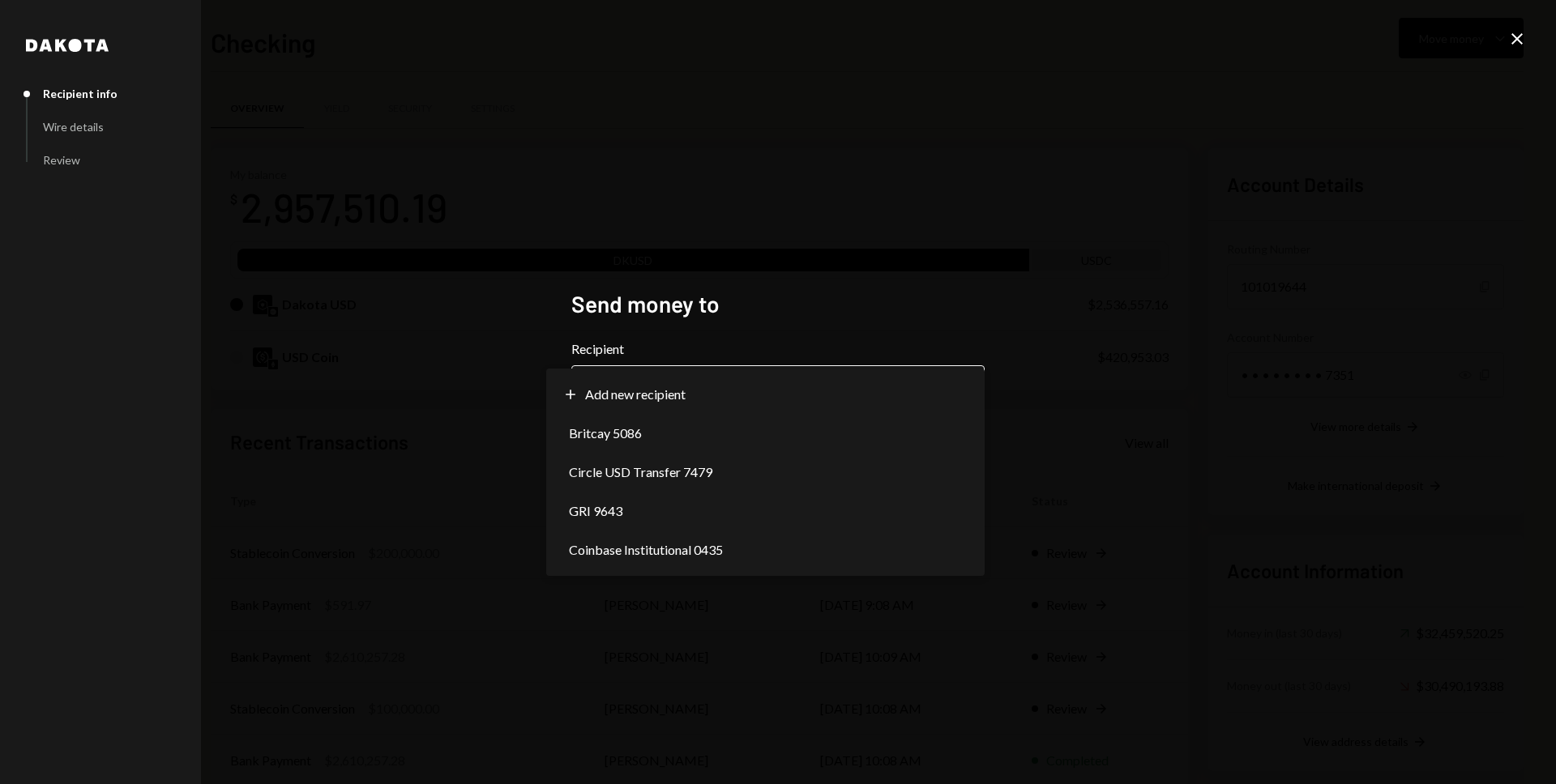
click at [858, 394] on body "G GR Research Caret Down Home Home Inbox Inbox Activities Transactions Accounts…" at bounding box center [778, 392] width 1556 height 784
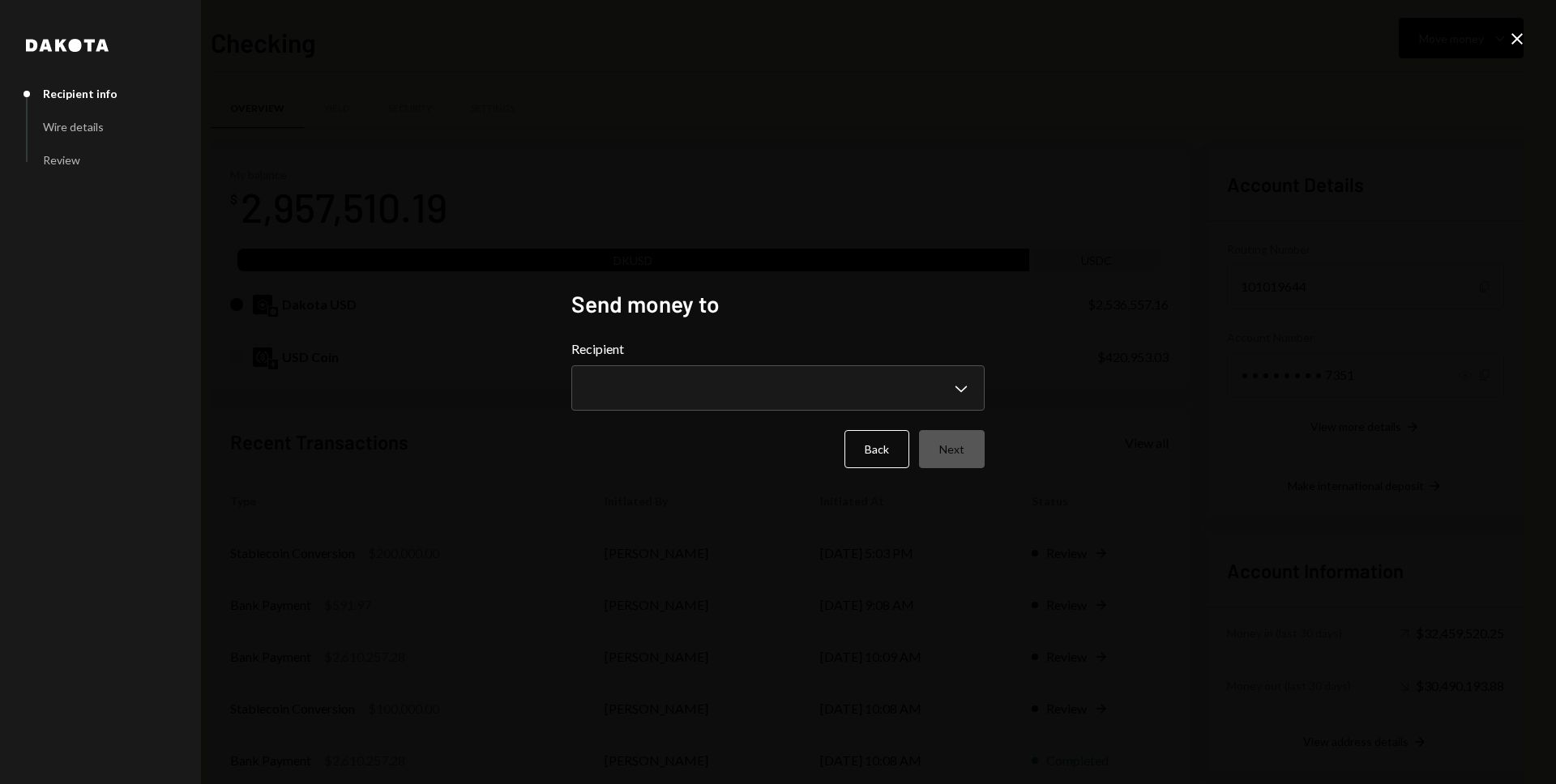
click at [1118, 345] on div "**********" at bounding box center [778, 392] width 1556 height 784
click at [1521, 35] on icon at bounding box center [1516, 39] width 11 height 11
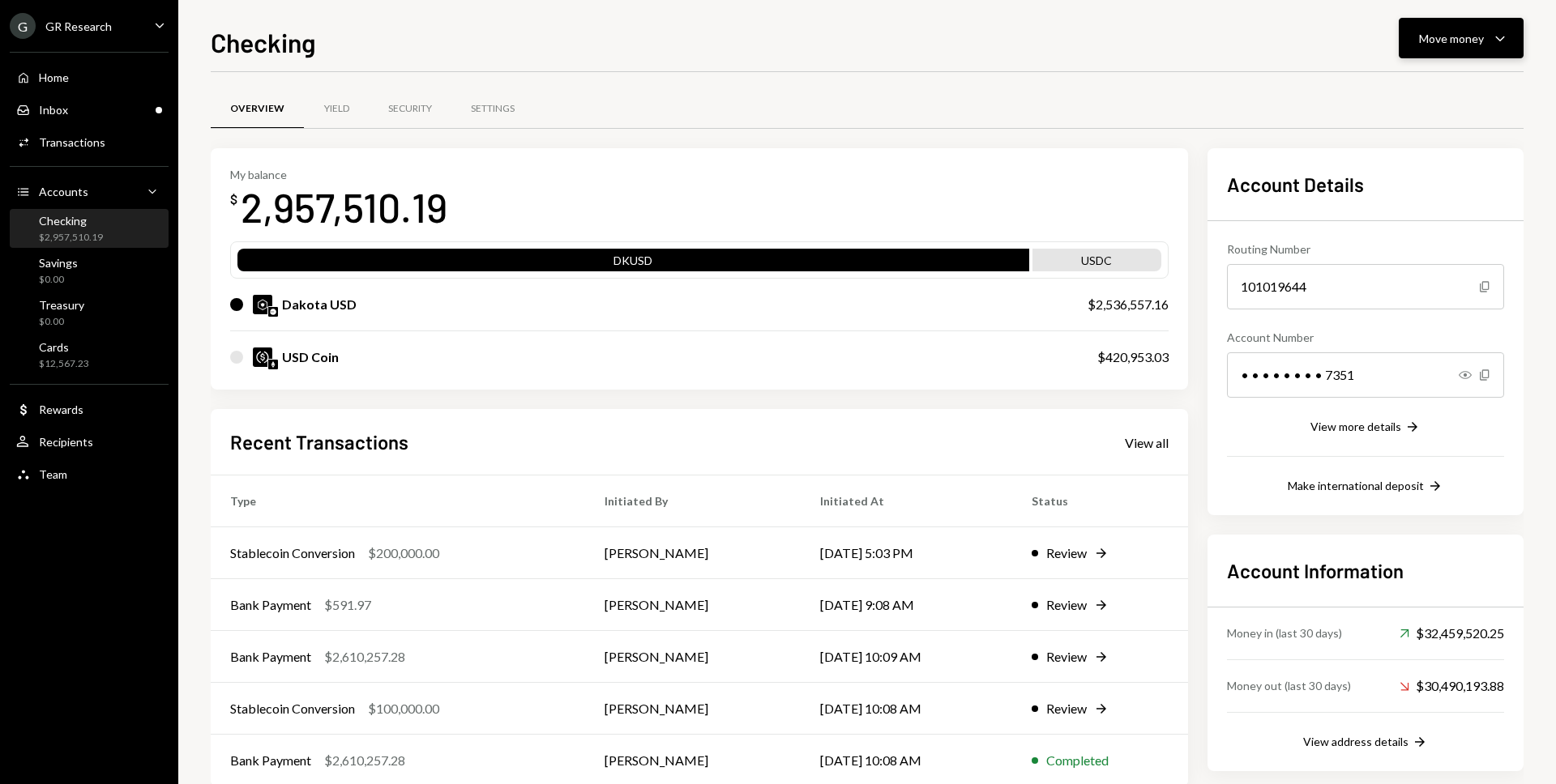
click at [1492, 44] on icon "Caret Down" at bounding box center [1499, 38] width 19 height 19
click at [1437, 123] on div "Transfer" at bounding box center [1447, 123] width 118 height 17
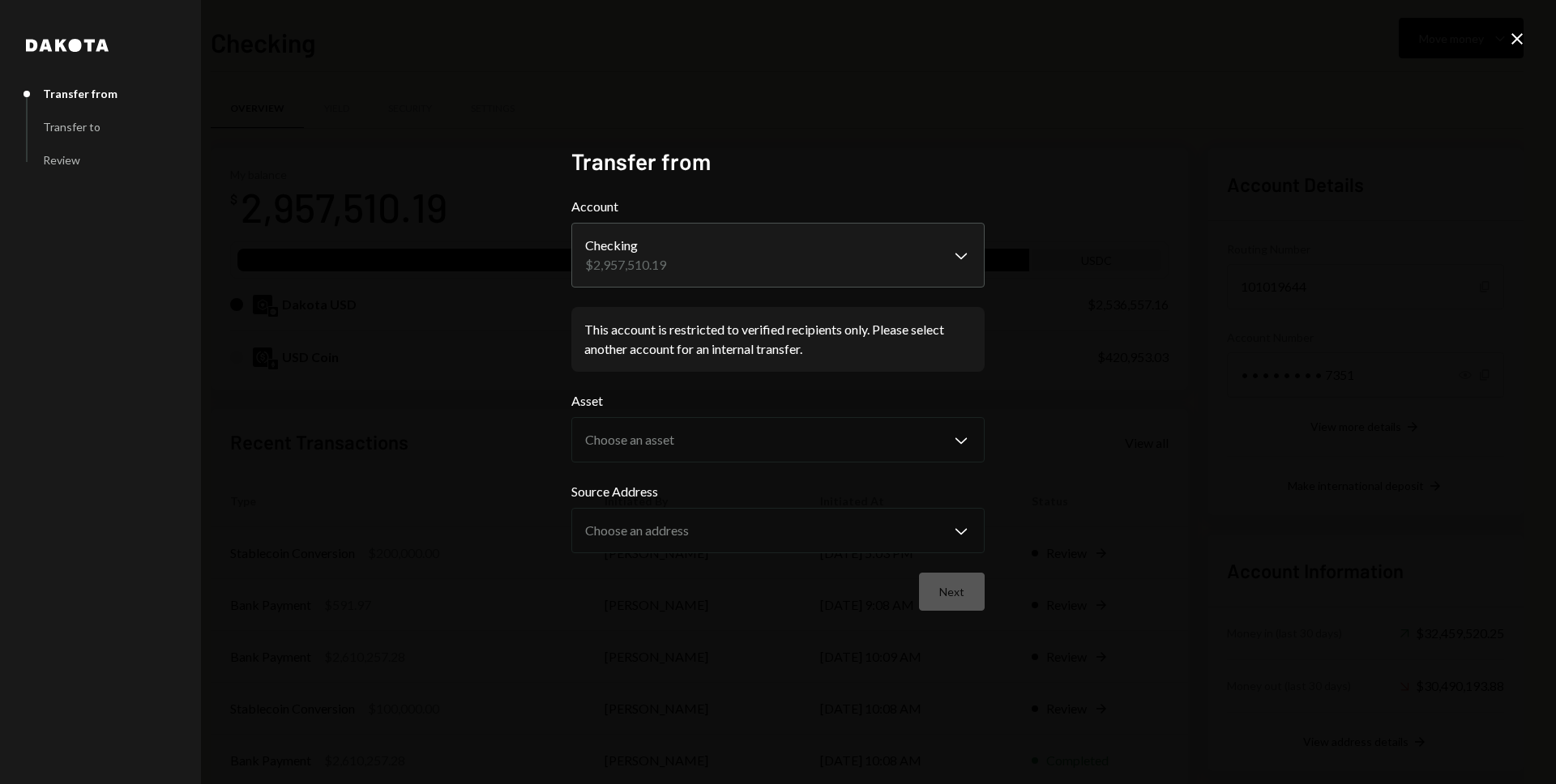
click at [1510, 41] on icon "Close" at bounding box center [1516, 39] width 19 height 19
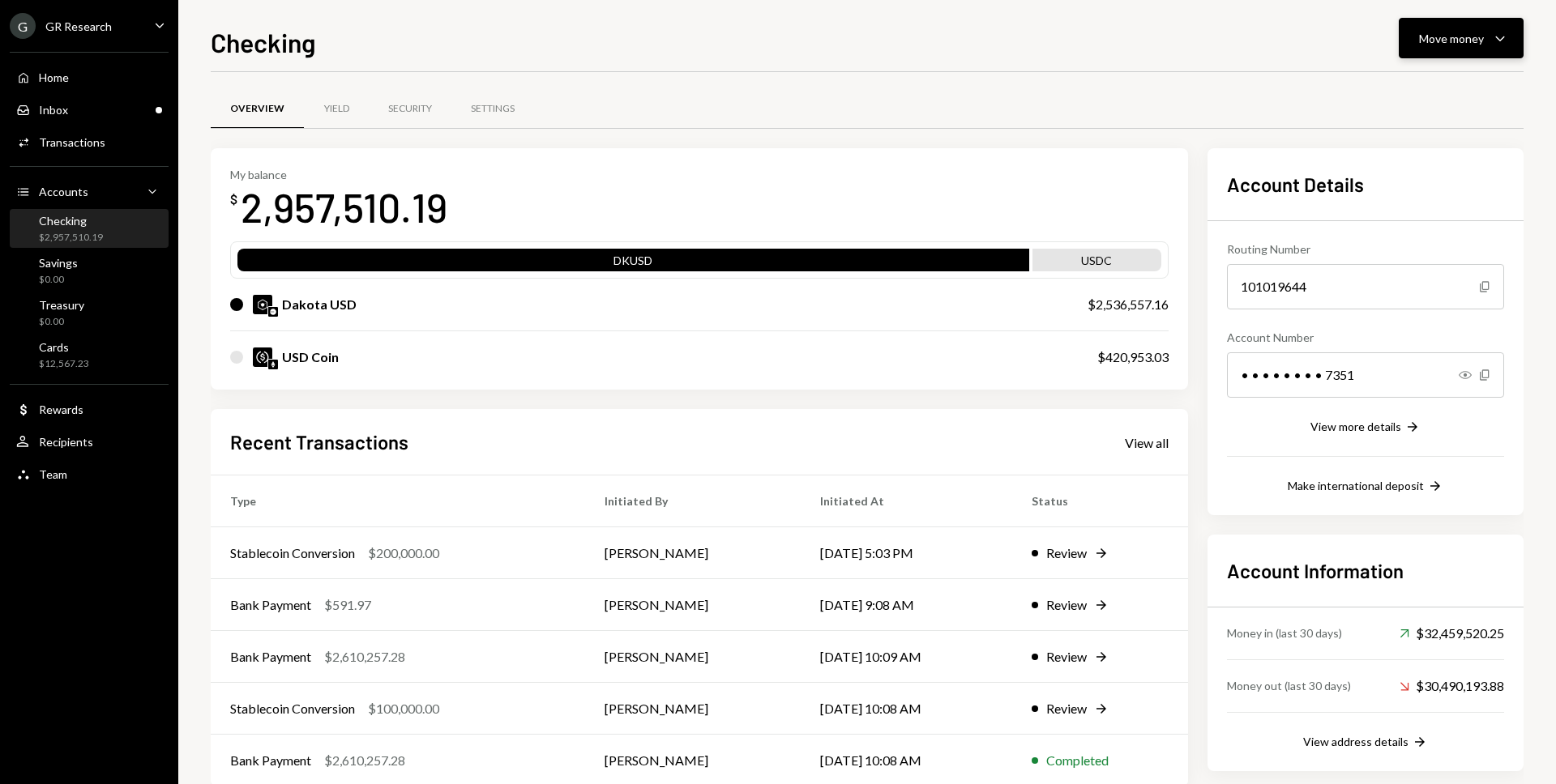
click at [1454, 37] on div "Move money" at bounding box center [1451, 39] width 65 height 17
click at [1415, 84] on div "Send" at bounding box center [1447, 87] width 118 height 17
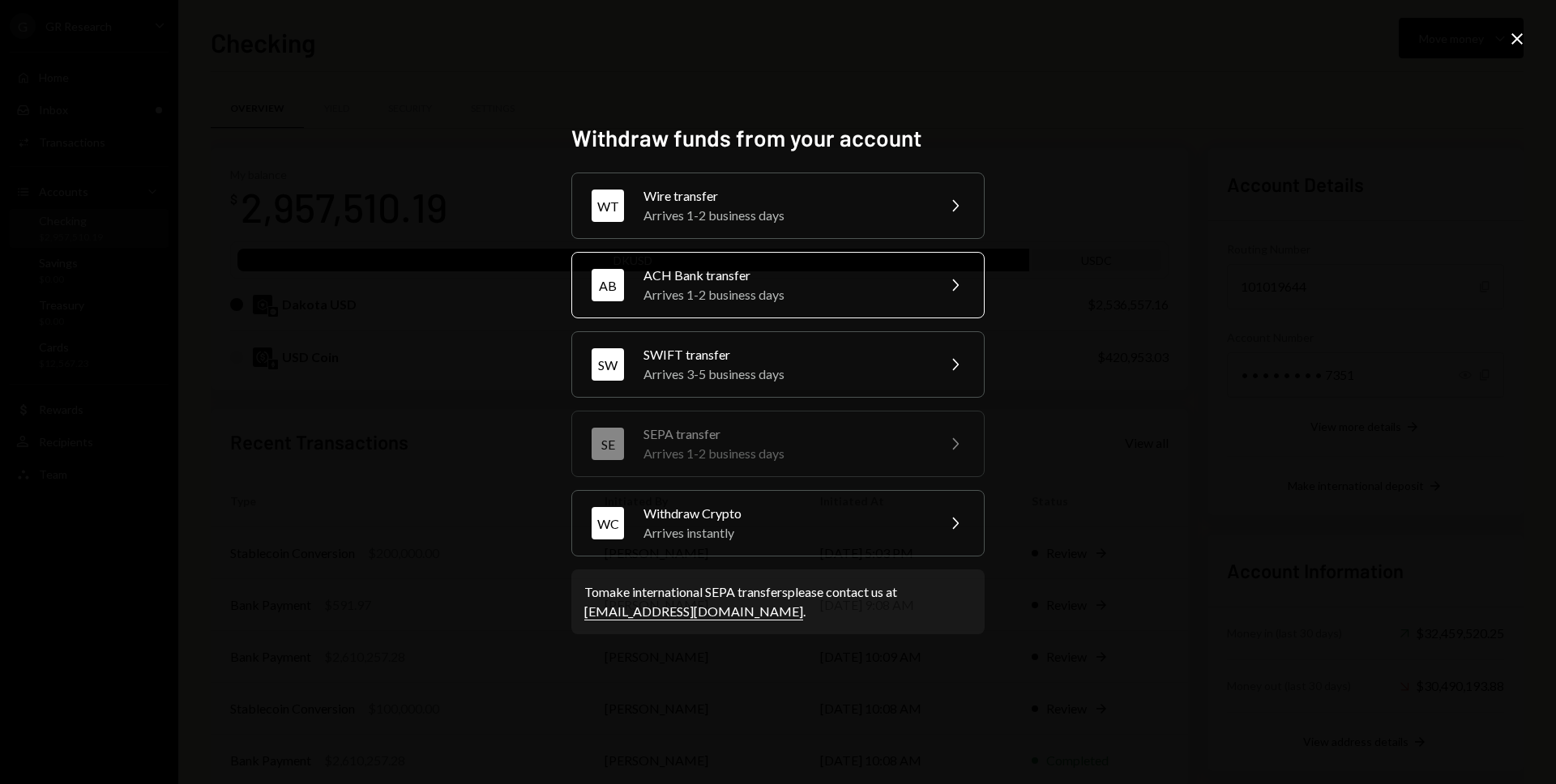
click at [846, 285] on div "Arrives 1-2 business days" at bounding box center [784, 294] width 282 height 19
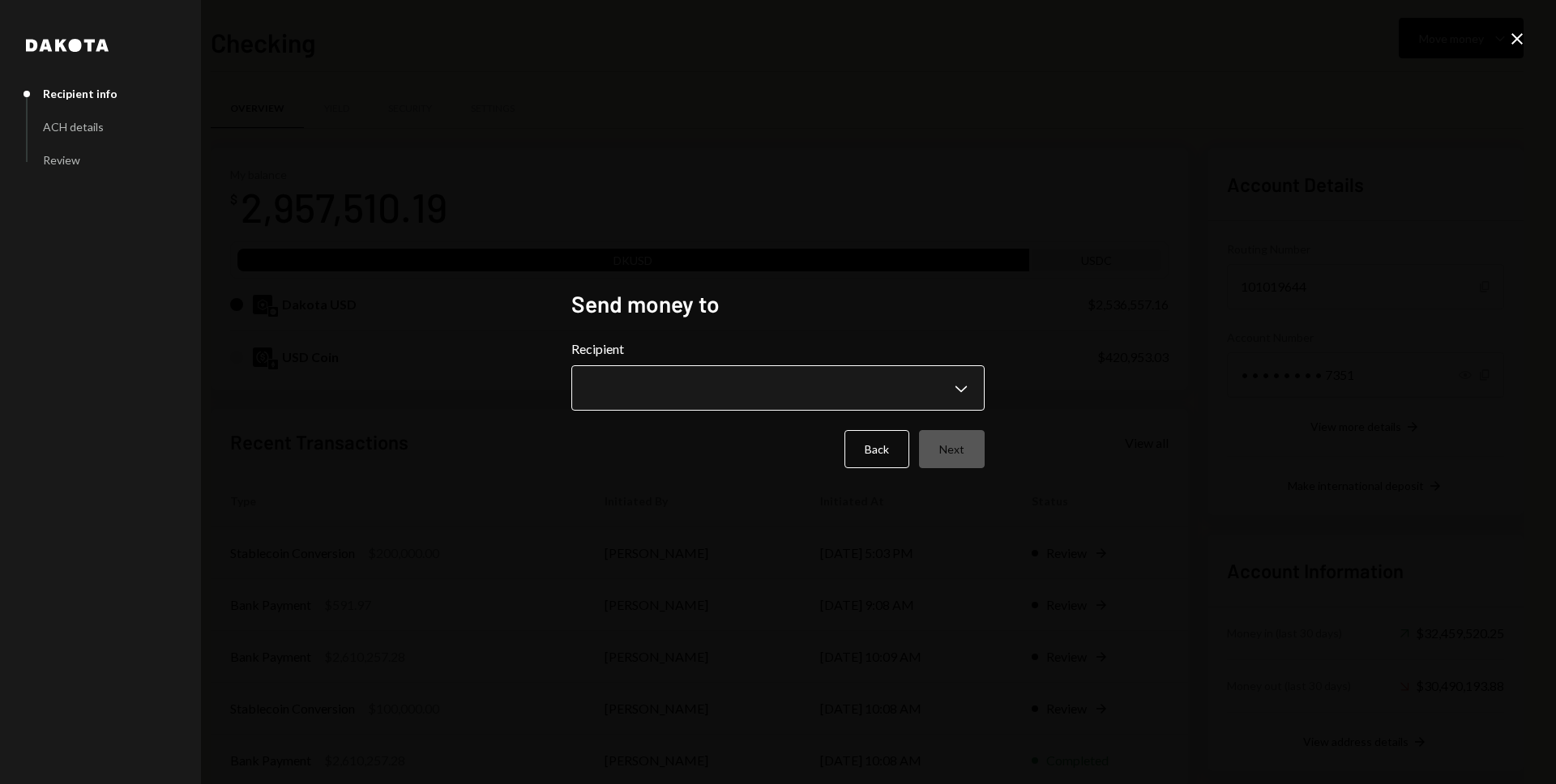
click at [826, 407] on body "G GR Research Caret Down Home Home Inbox Inbox Activities Transactions Accounts…" at bounding box center [778, 392] width 1556 height 784
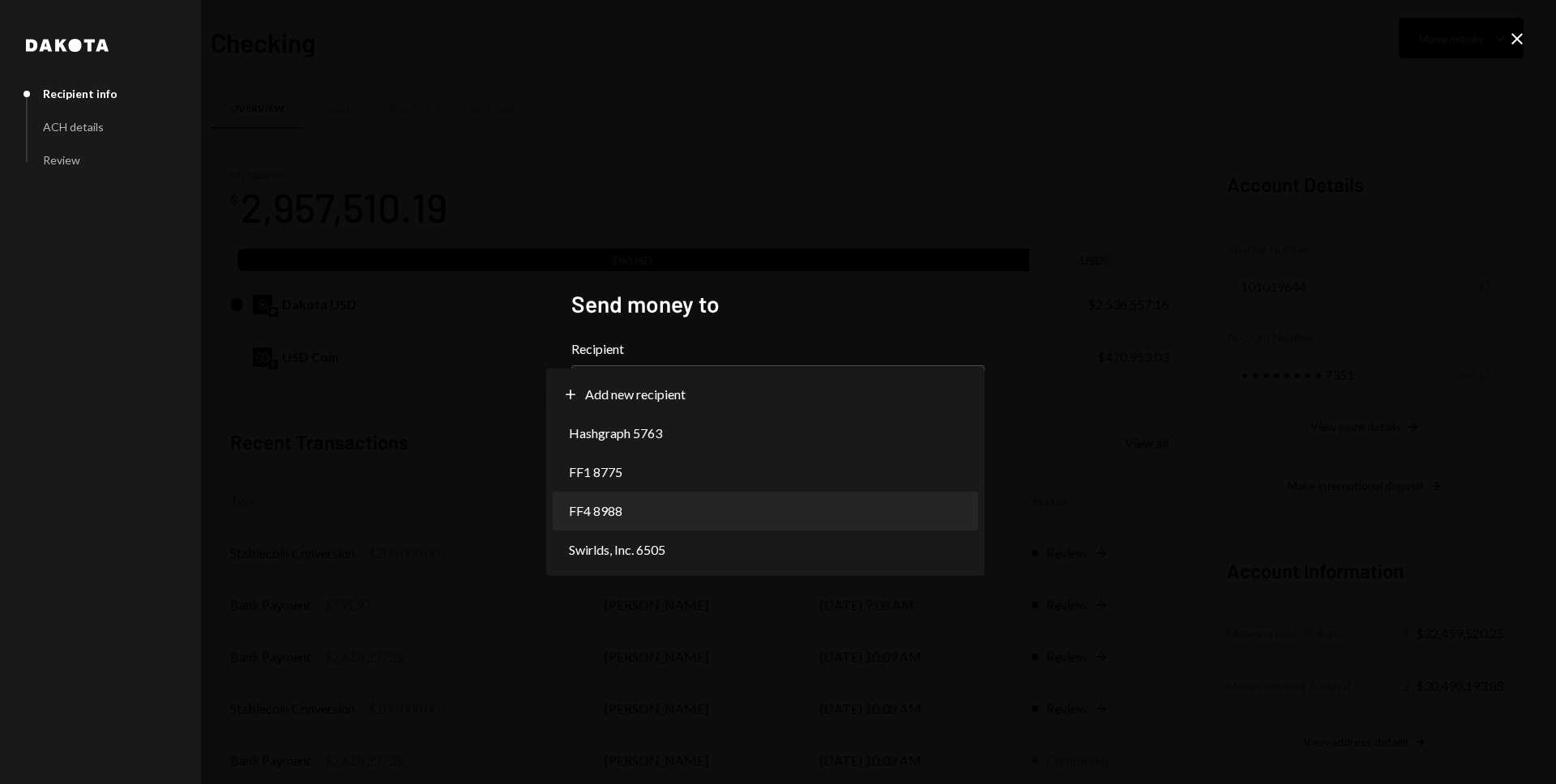
select select "**********"
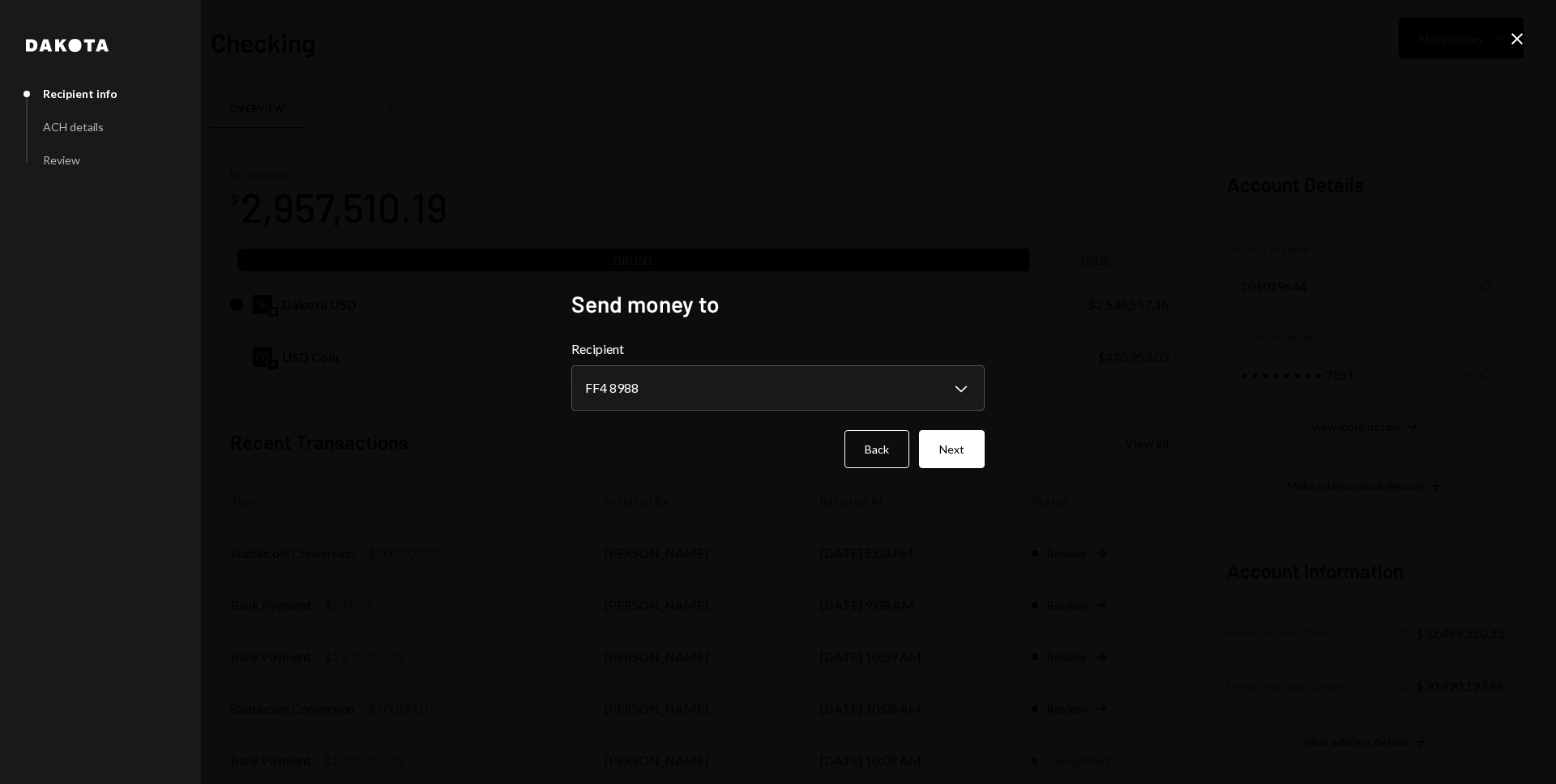
click at [953, 475] on div "**********" at bounding box center [778, 392] width 413 height 204
click at [950, 460] on button "Next" at bounding box center [951, 449] width 65 height 38
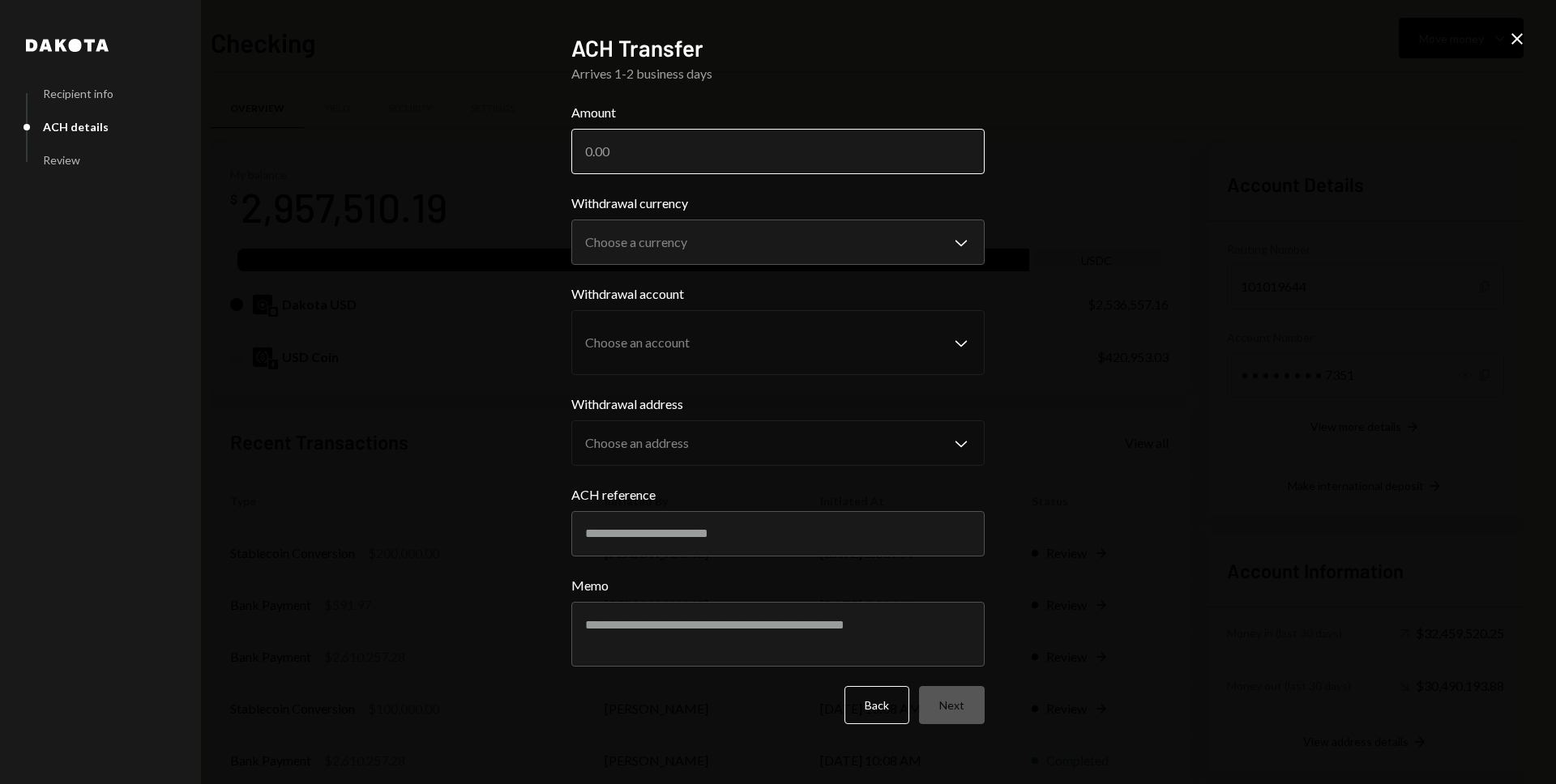
click at [770, 158] on input "Amount" at bounding box center [778, 151] width 413 height 45
paste input "2610257.28"
type input "2610257.28"
click at [770, 250] on body "G GR Research Caret Down Home Home Inbox Inbox Activities Transactions Accounts…" at bounding box center [778, 392] width 1556 height 784
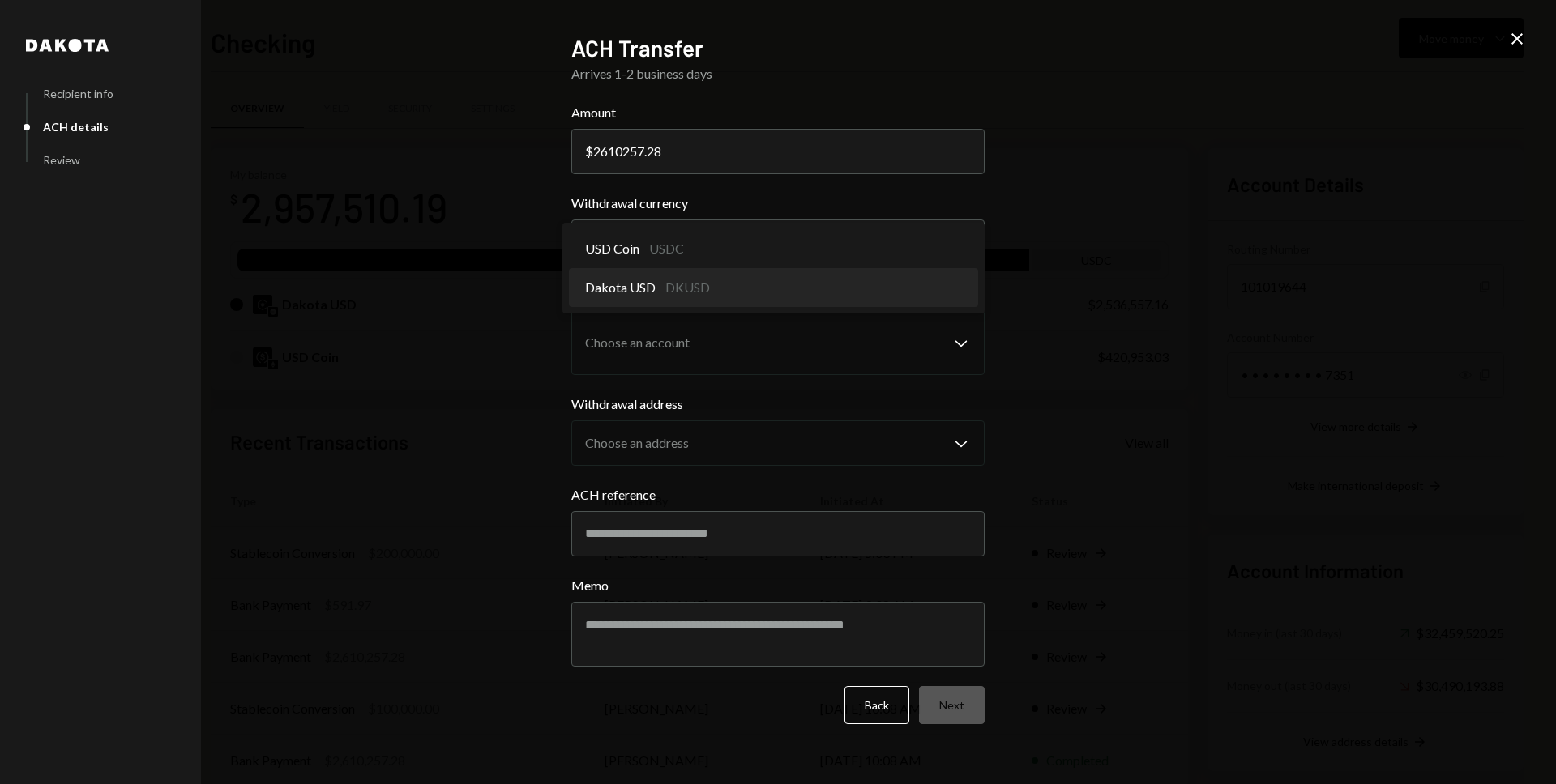
select select "*****"
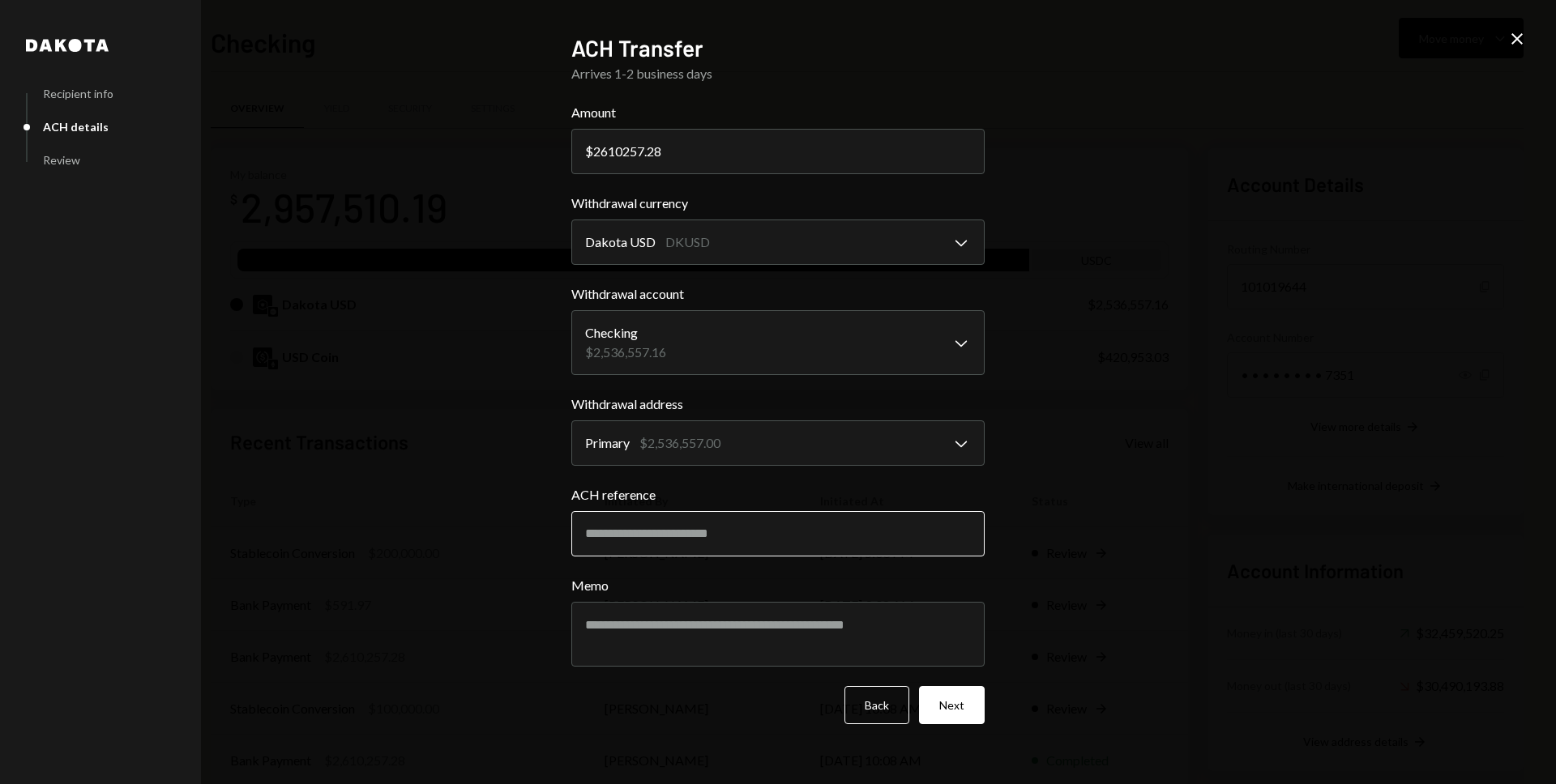
click at [739, 534] on input "ACH reference" at bounding box center [778, 533] width 413 height 45
type input "*"
type input "**********"
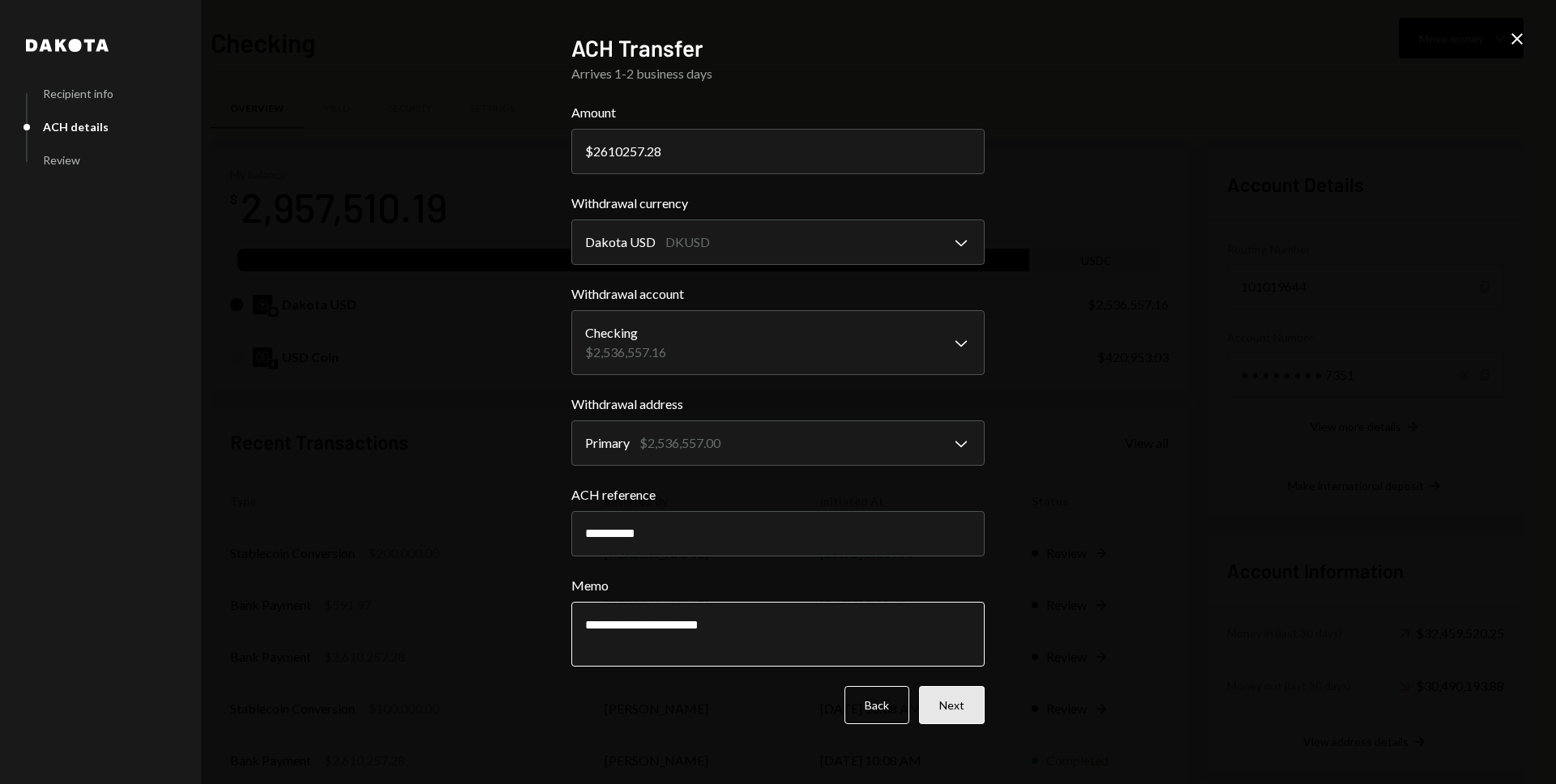
type textarea "**********"
click at [963, 699] on button "Next" at bounding box center [951, 704] width 65 height 38
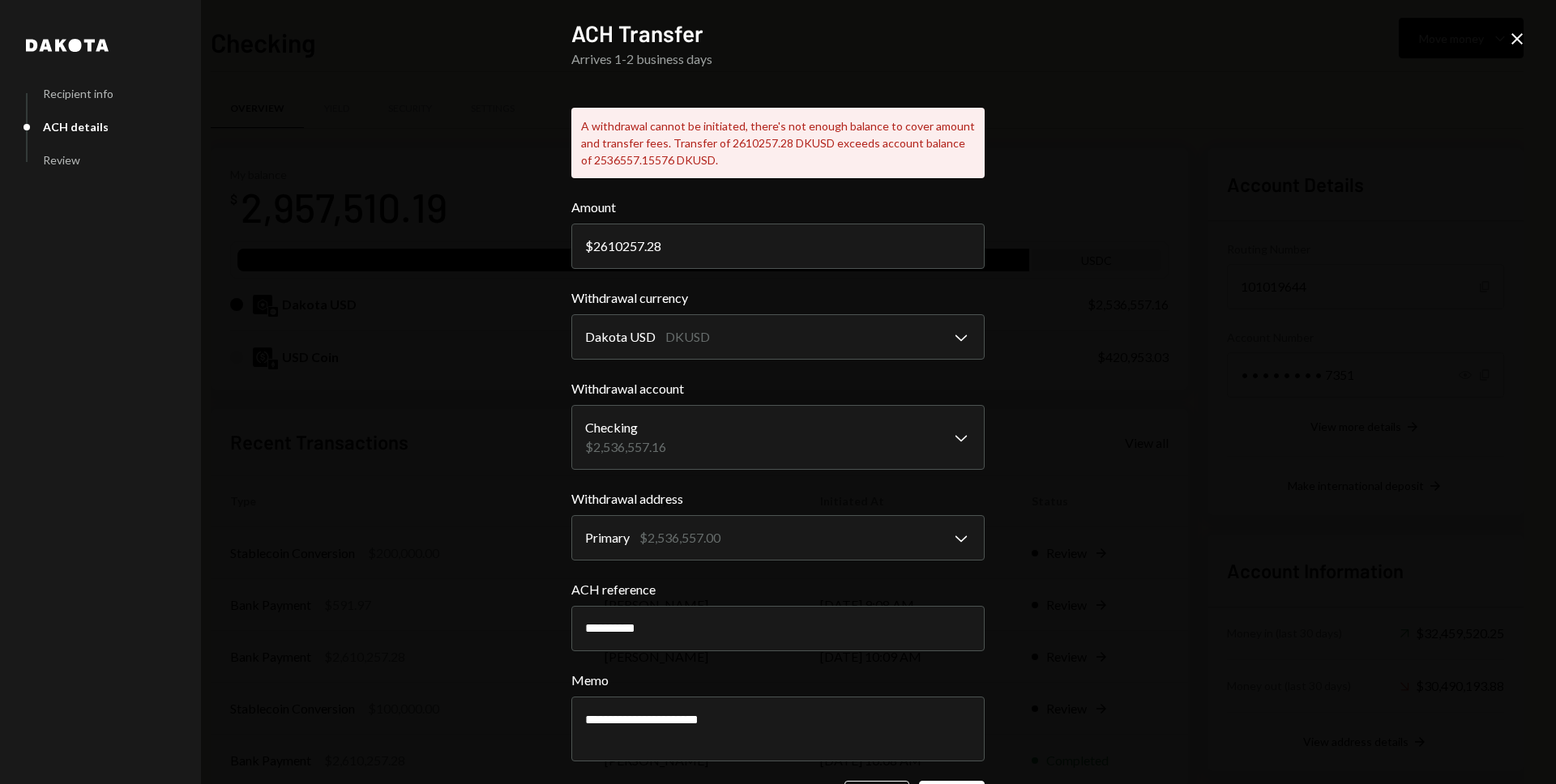
click at [1511, 43] on icon at bounding box center [1516, 39] width 11 height 11
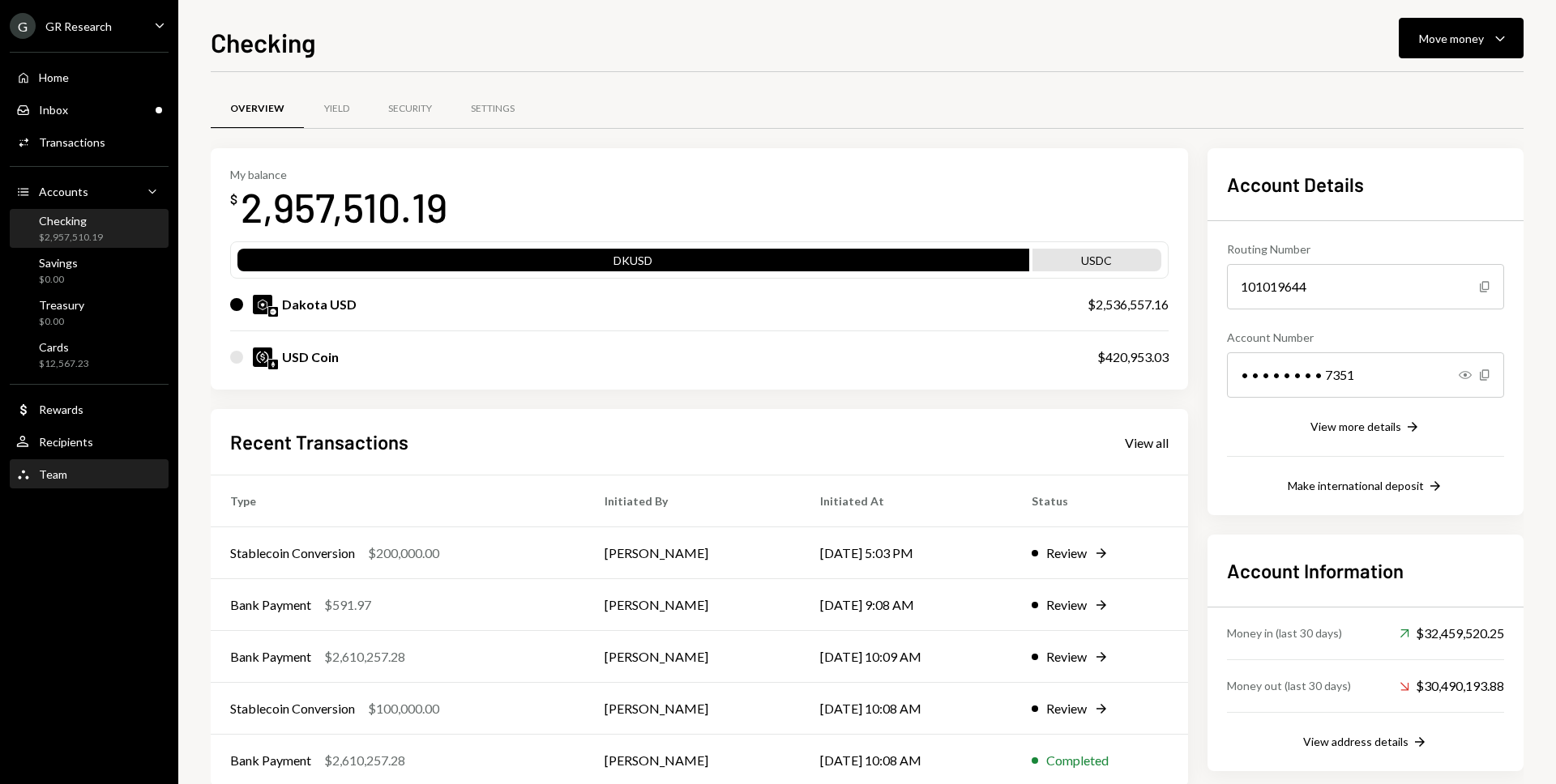
click at [97, 465] on div "Team Team" at bounding box center [89, 474] width 146 height 28
